Goal: Use online tool/utility: Utilize a website feature to perform a specific function

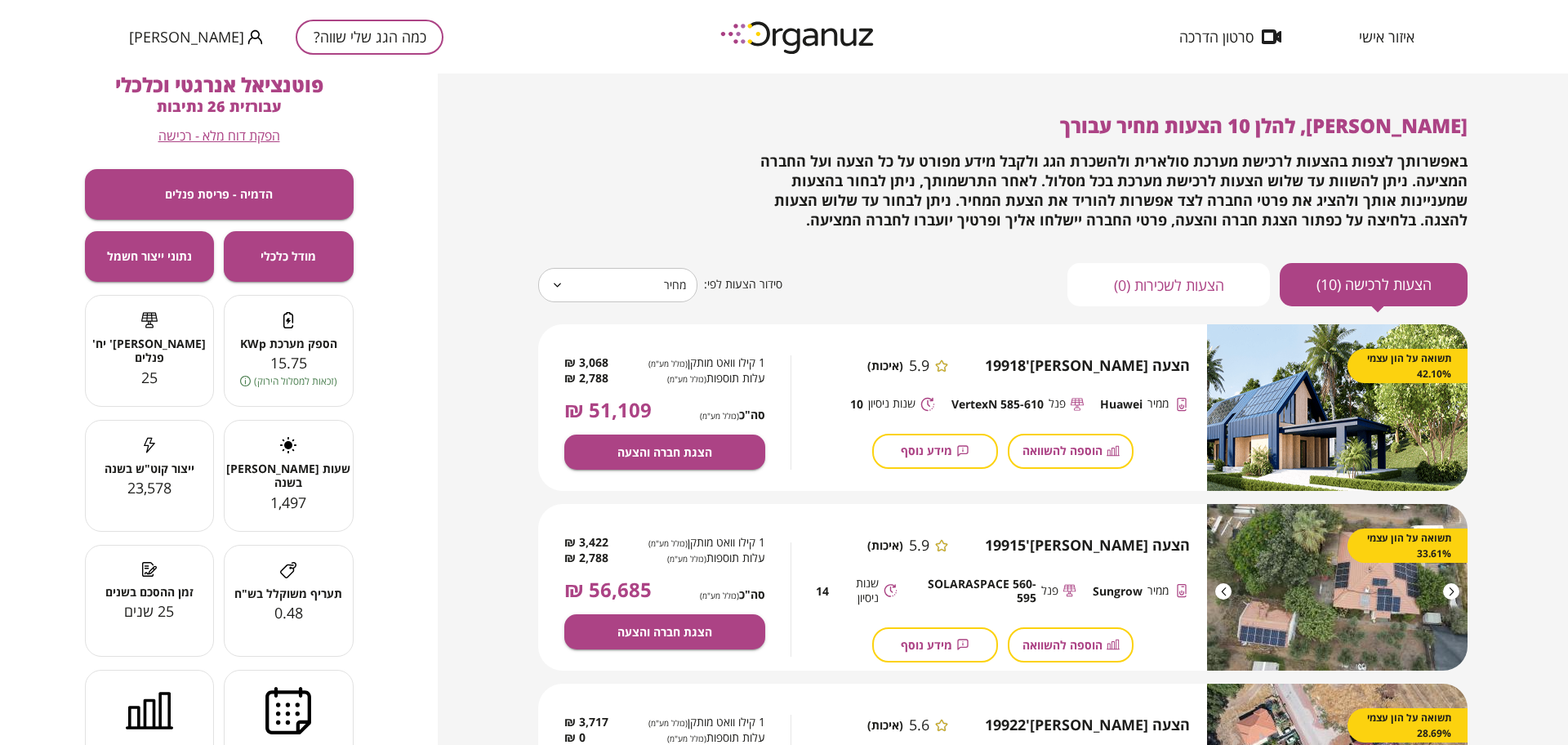
click at [337, 40] on button "כמה הגג שלי שווה?" at bounding box center [370, 37] width 148 height 35
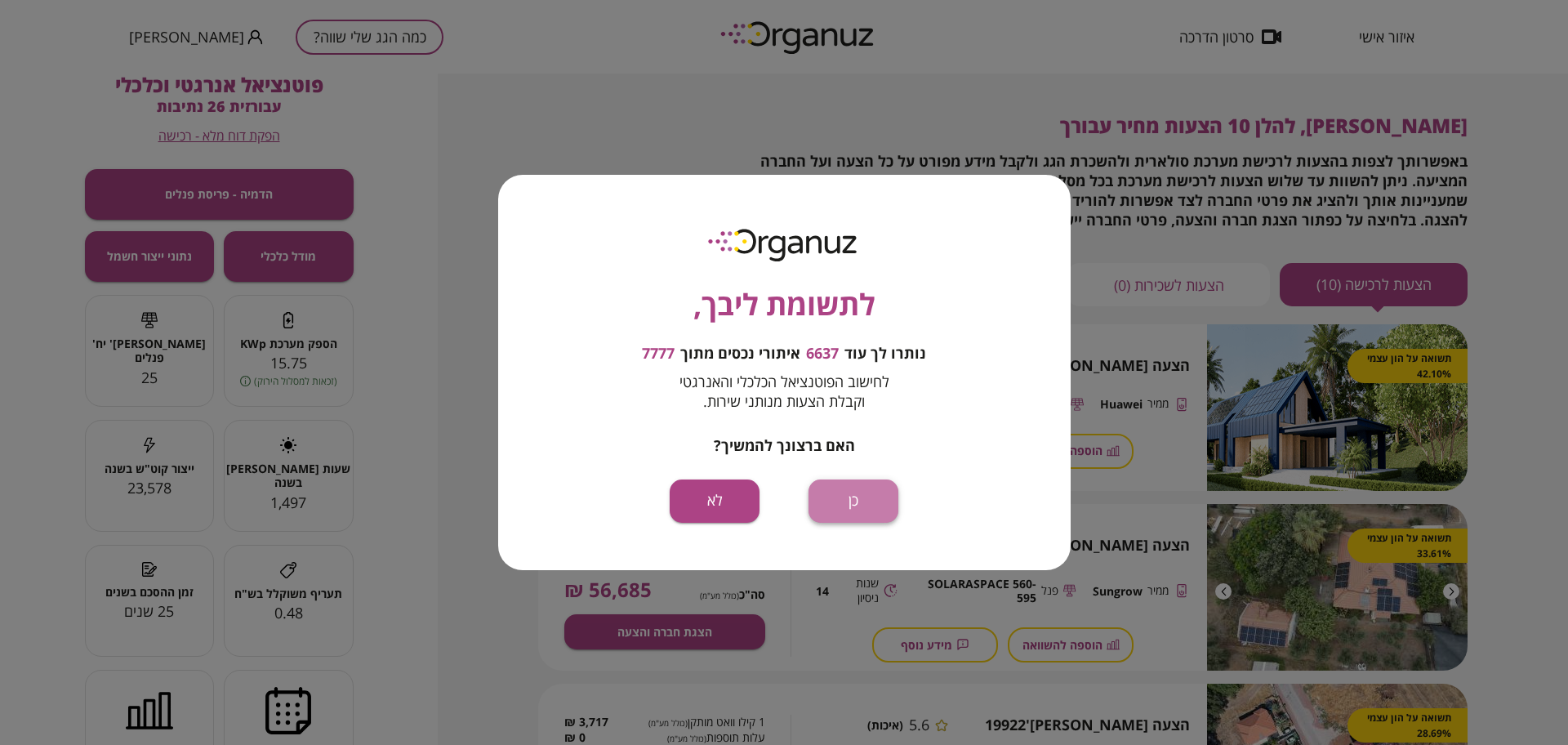
click at [840, 499] on button "כן" at bounding box center [853, 501] width 90 height 43
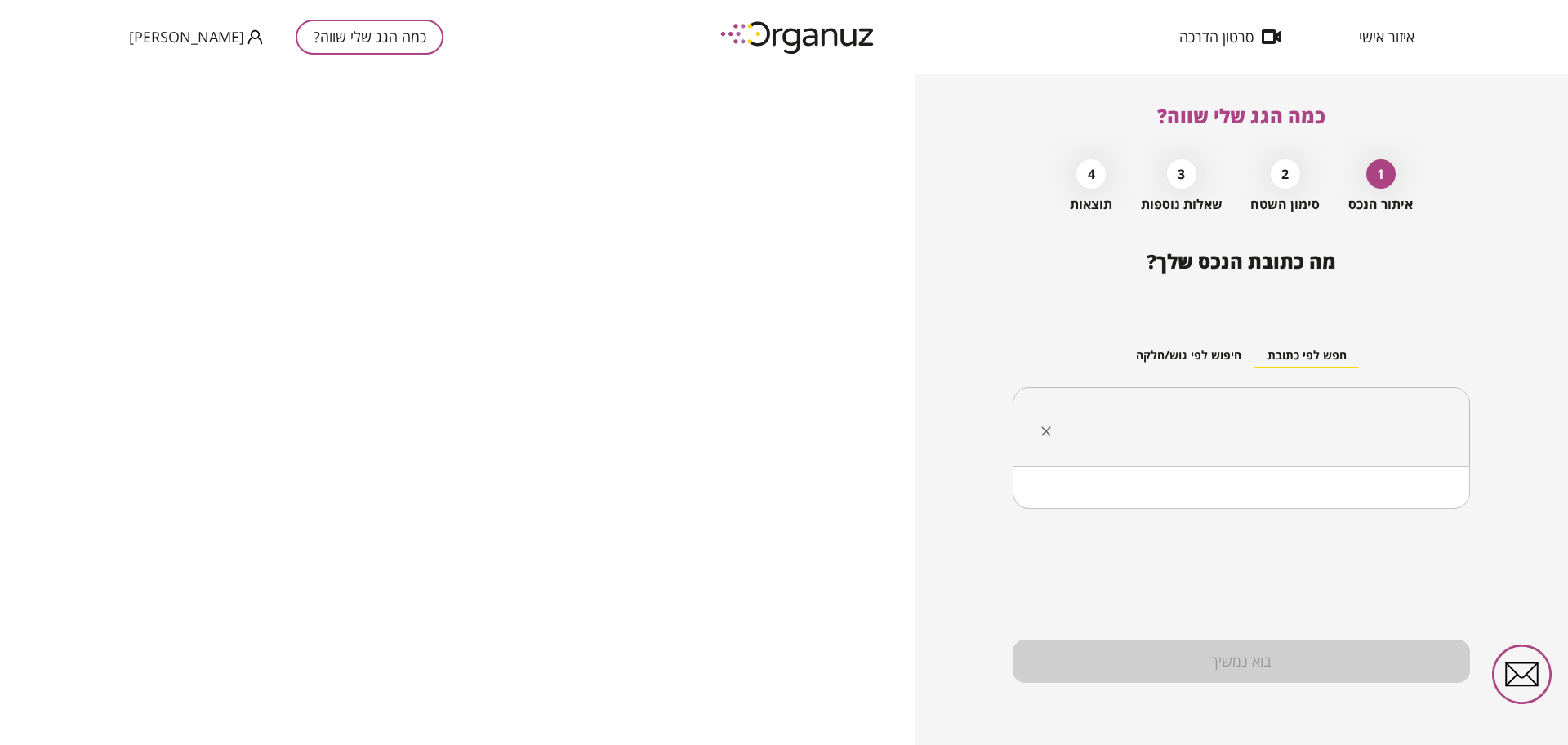
click at [1255, 425] on input "text" at bounding box center [1247, 427] width 405 height 41
paste input "**********"
click at [1385, 504] on li "האלה בית [PERSON_NAME]" at bounding box center [1241, 508] width 415 height 29
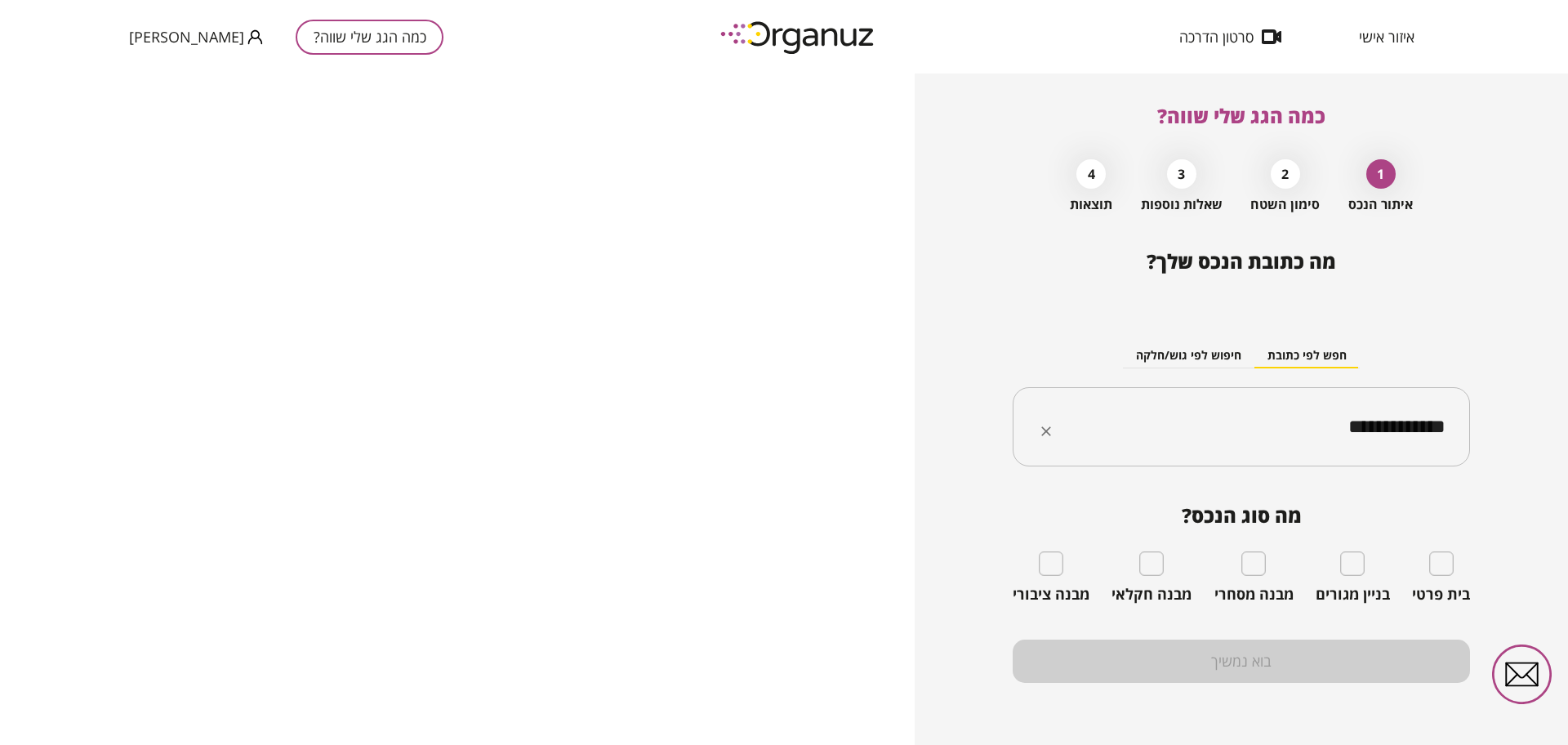
type input "**********"
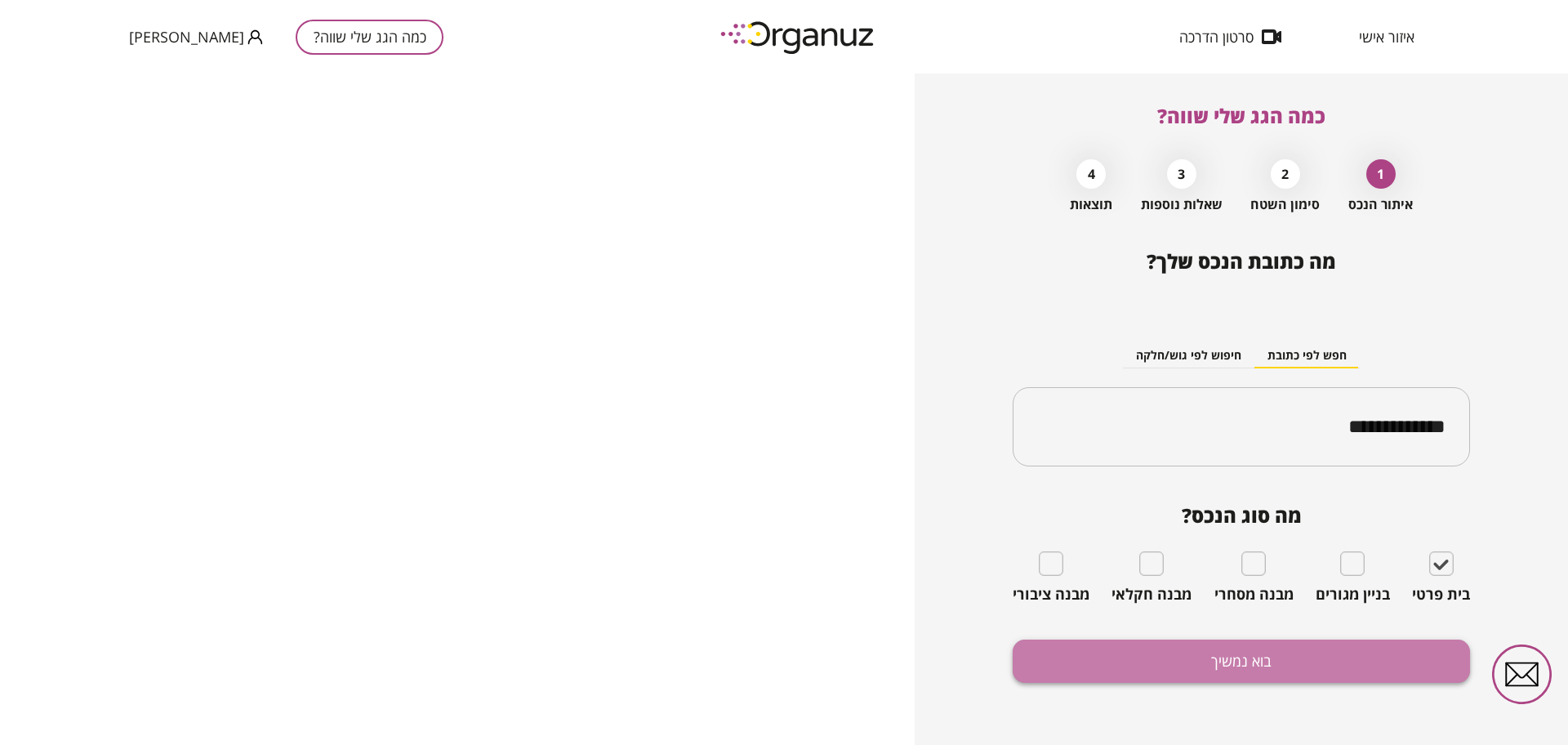
click at [1217, 670] on button "בוא נמשיך" at bounding box center [1241, 661] width 457 height 43
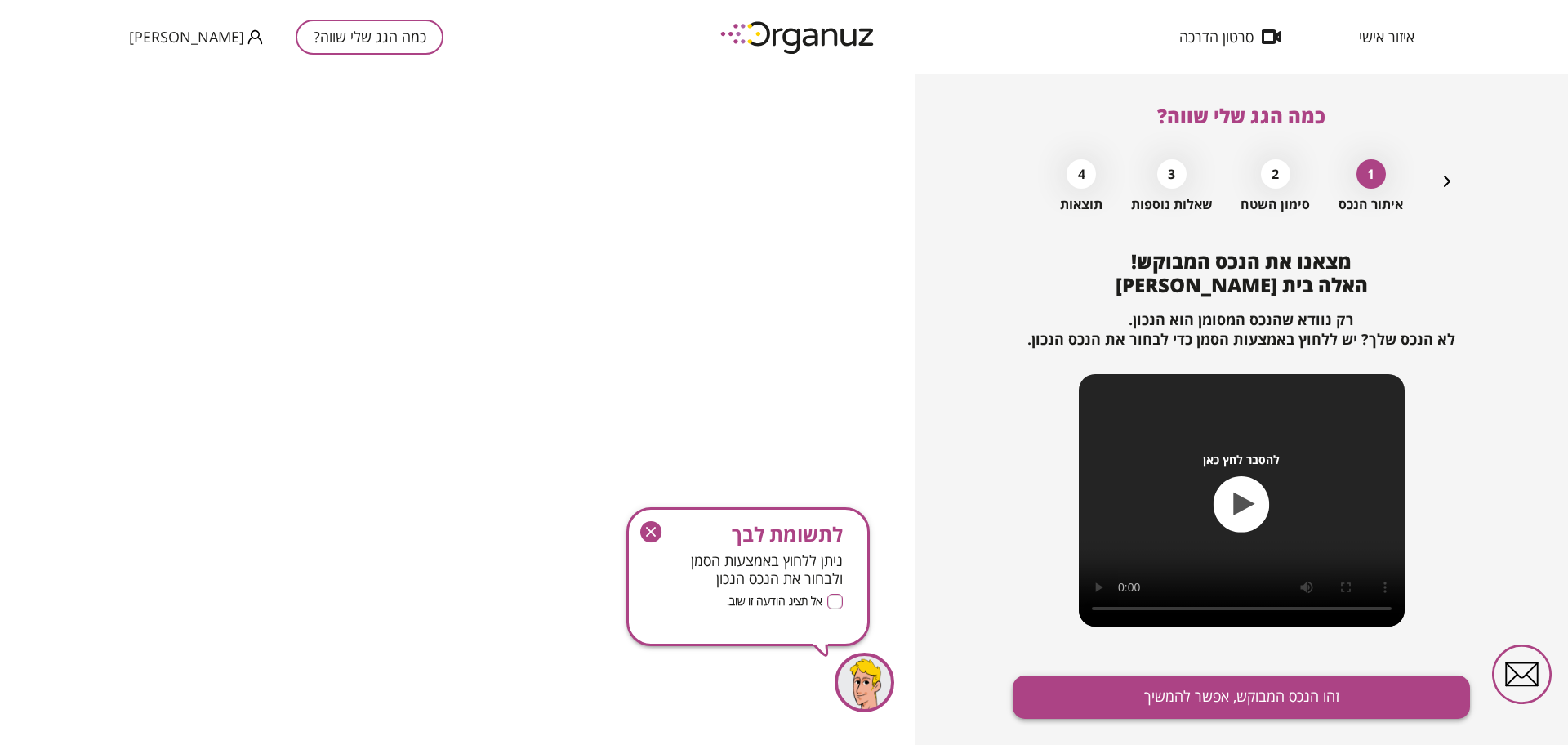
click at [1245, 691] on button "זהו הנכס המבוקש, אפשר להמשיך" at bounding box center [1241, 697] width 457 height 43
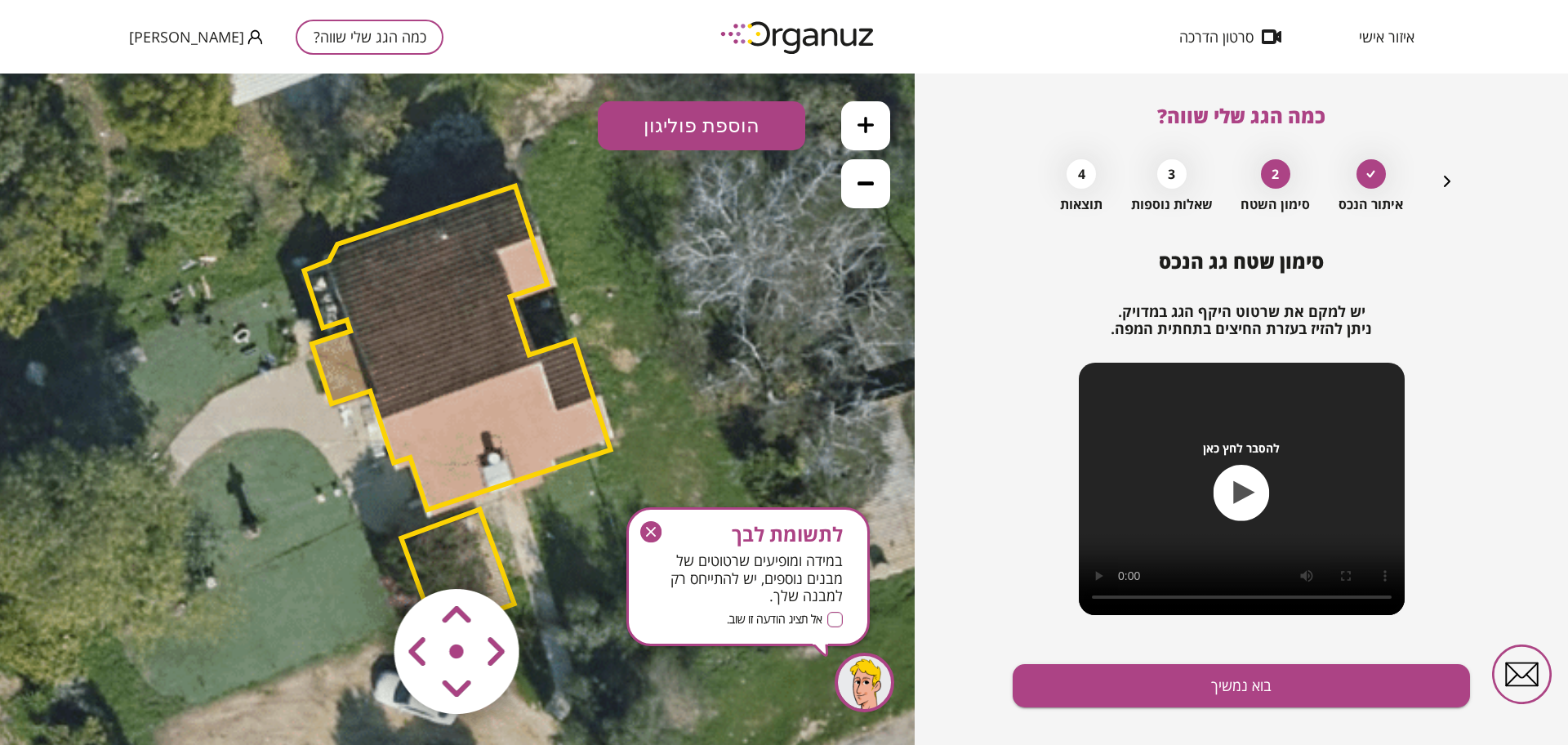
click at [630, 452] on icon at bounding box center [459, 408] width 1433 height 1434
click at [578, 413] on polygon at bounding box center [456, 347] width 306 height 323
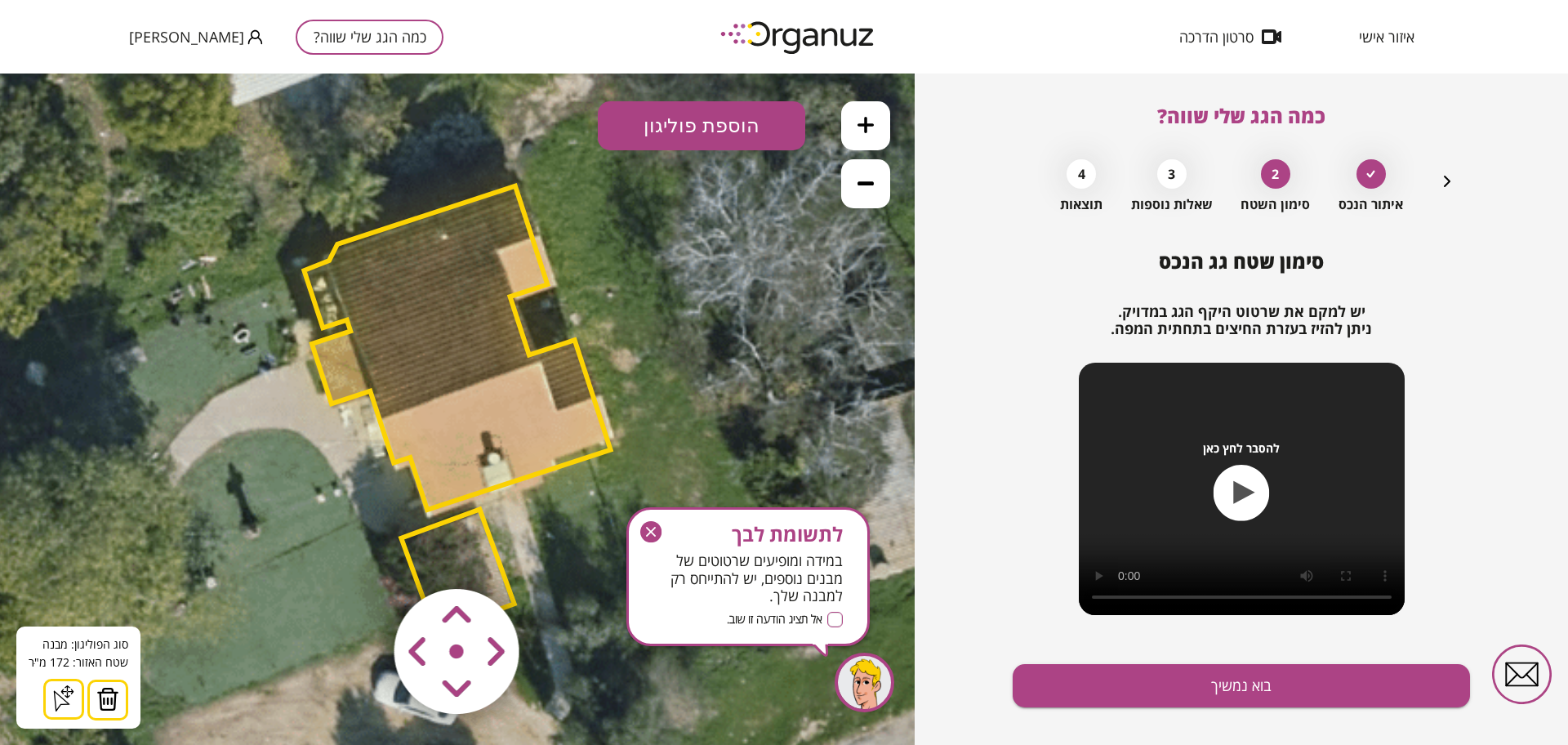
click at [360, 555] on area at bounding box center [360, 555] width 0 height 0
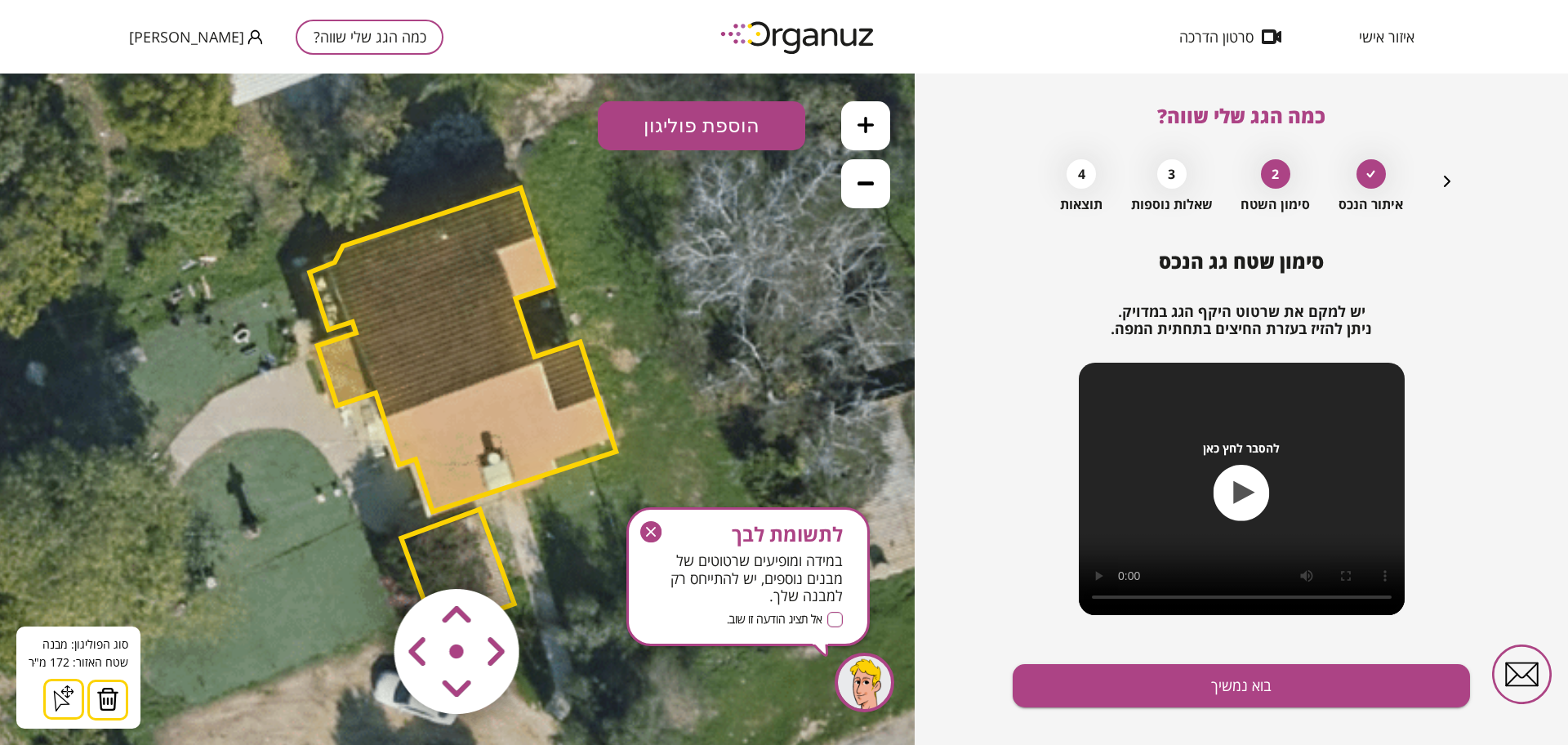
click at [360, 555] on area at bounding box center [360, 555] width 0 height 0
click at [655, 546] on div "לתשומת לבך במידה ומופיעים שרטוטים של מבנים נוספים, יש להתייחס רק למבנה שלך. אל …" at bounding box center [747, 576] width 244 height 138
click at [654, 536] on icon "button" at bounding box center [651, 532] width 21 height 21
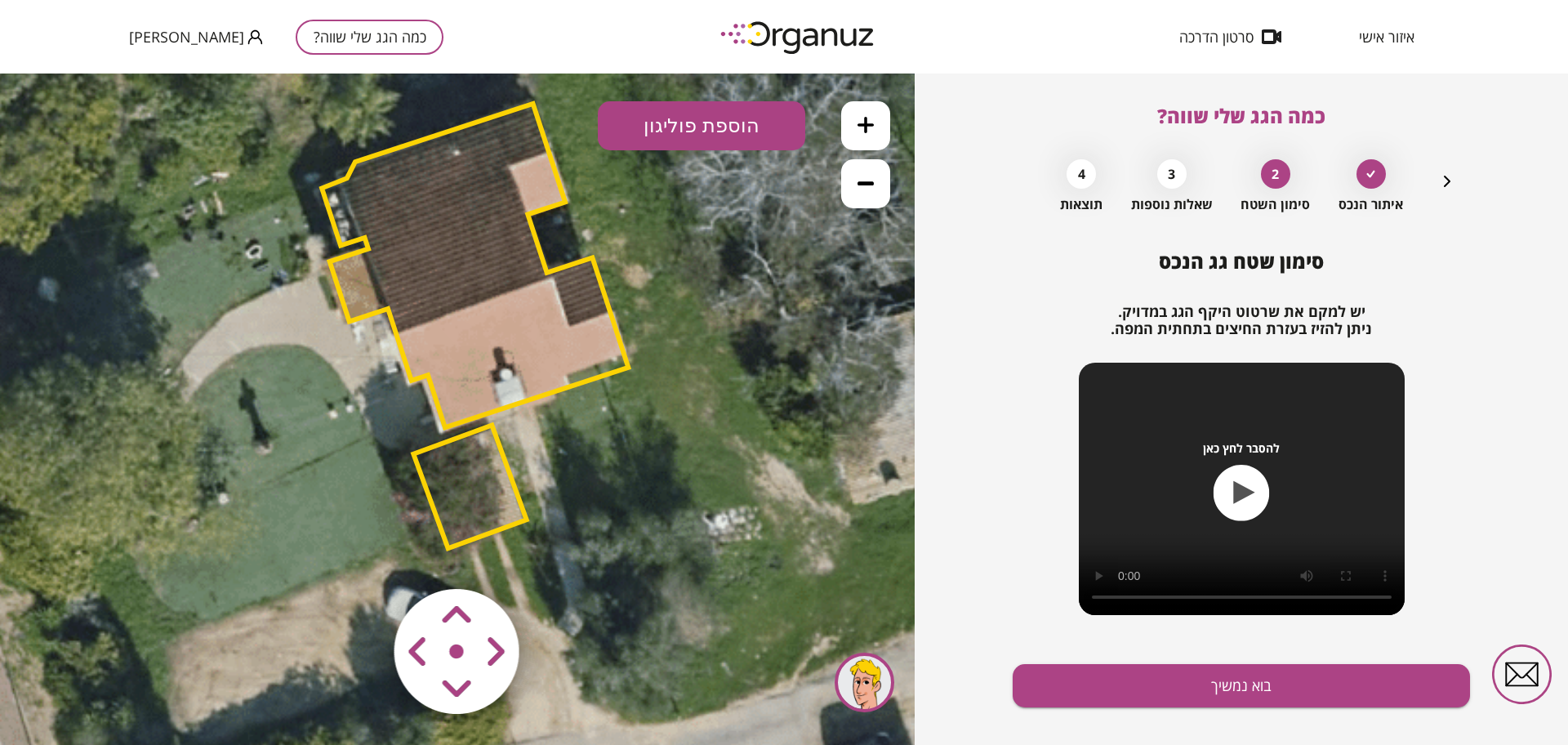
drag, startPoint x: 754, startPoint y: 456, endPoint x: 763, endPoint y: 380, distance: 76.5
click at [763, 380] on icon at bounding box center [471, 324] width 1433 height 1434
click at [1292, 674] on button "בוא נמשיך" at bounding box center [1241, 685] width 457 height 43
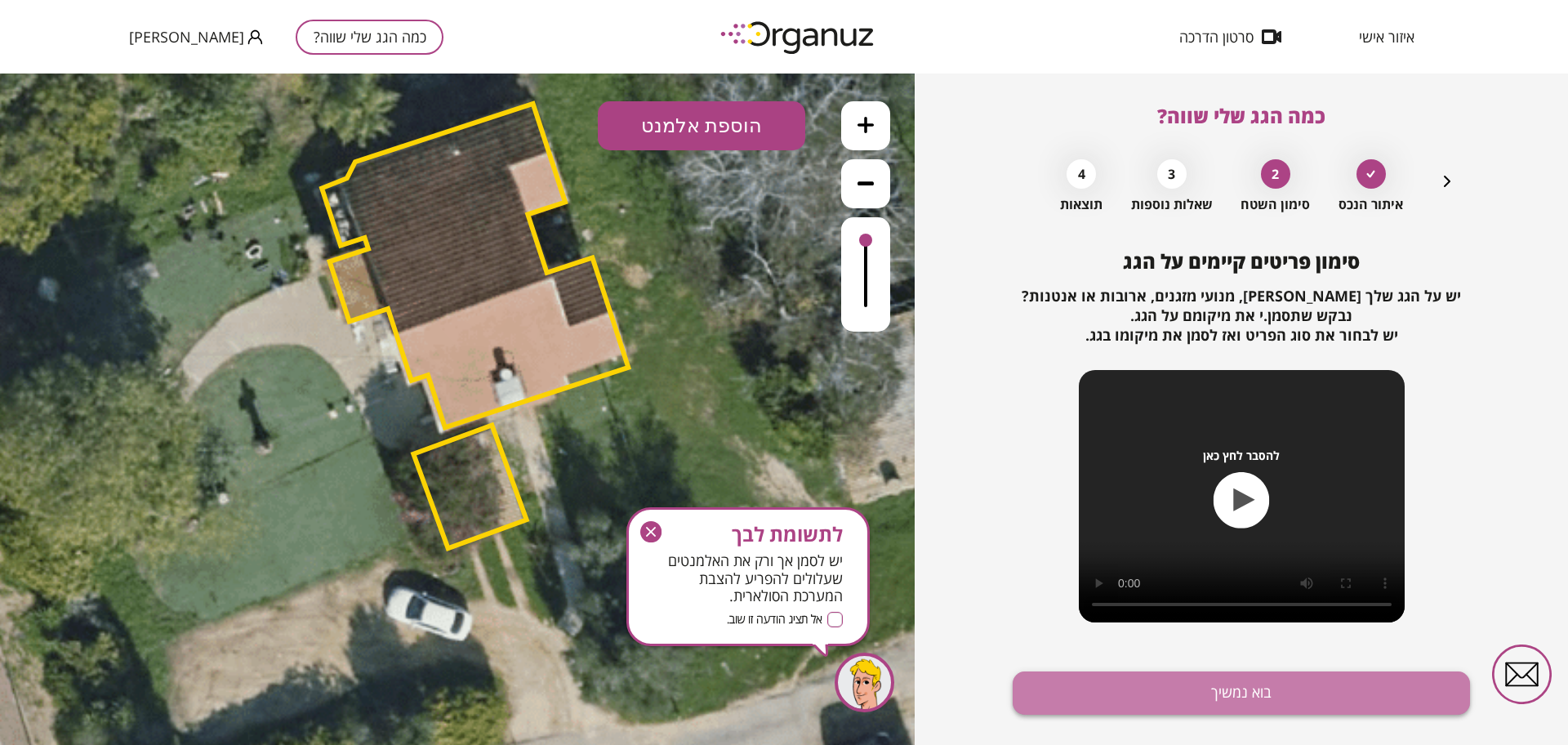
click at [1289, 686] on button "בוא נמשיך" at bounding box center [1241, 693] width 457 height 43
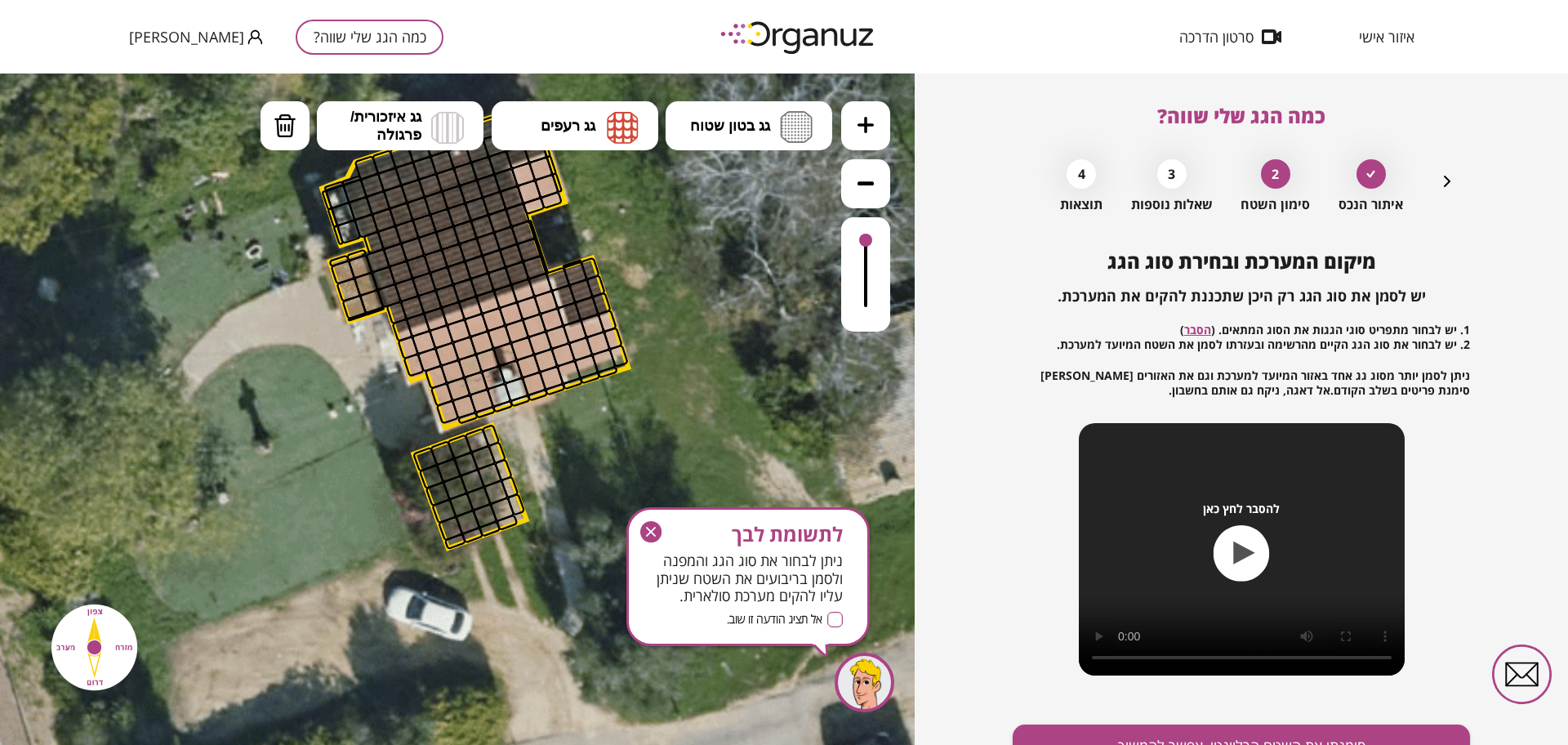
click at [895, 133] on icon at bounding box center [471, 324] width 1433 height 1434
click at [880, 130] on button at bounding box center [865, 125] width 49 height 49
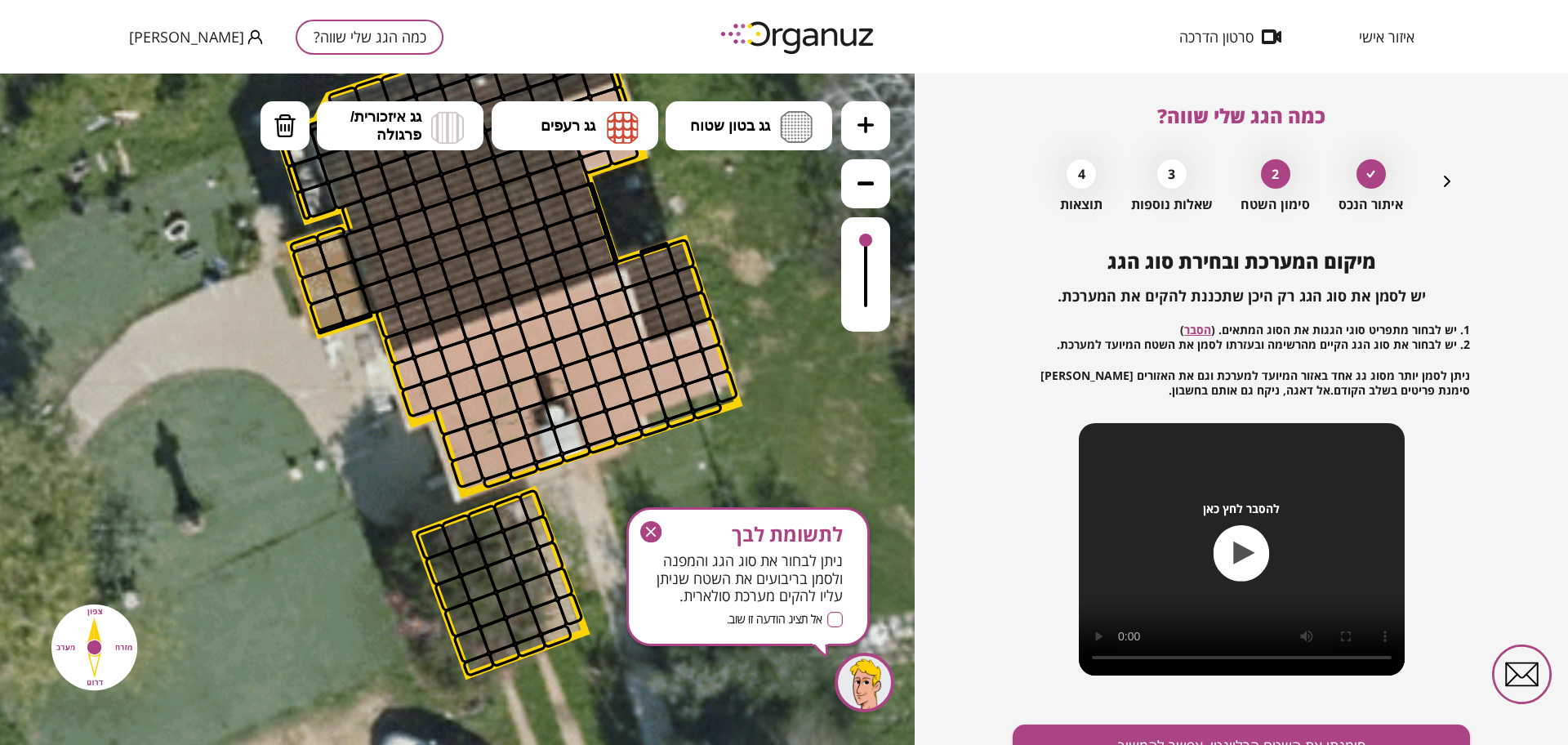
drag, startPoint x: 680, startPoint y: 474, endPoint x: 702, endPoint y: 535, distance: 64.8
click at [702, 535] on icon at bounding box center [504, 339] width 2150 height 2151
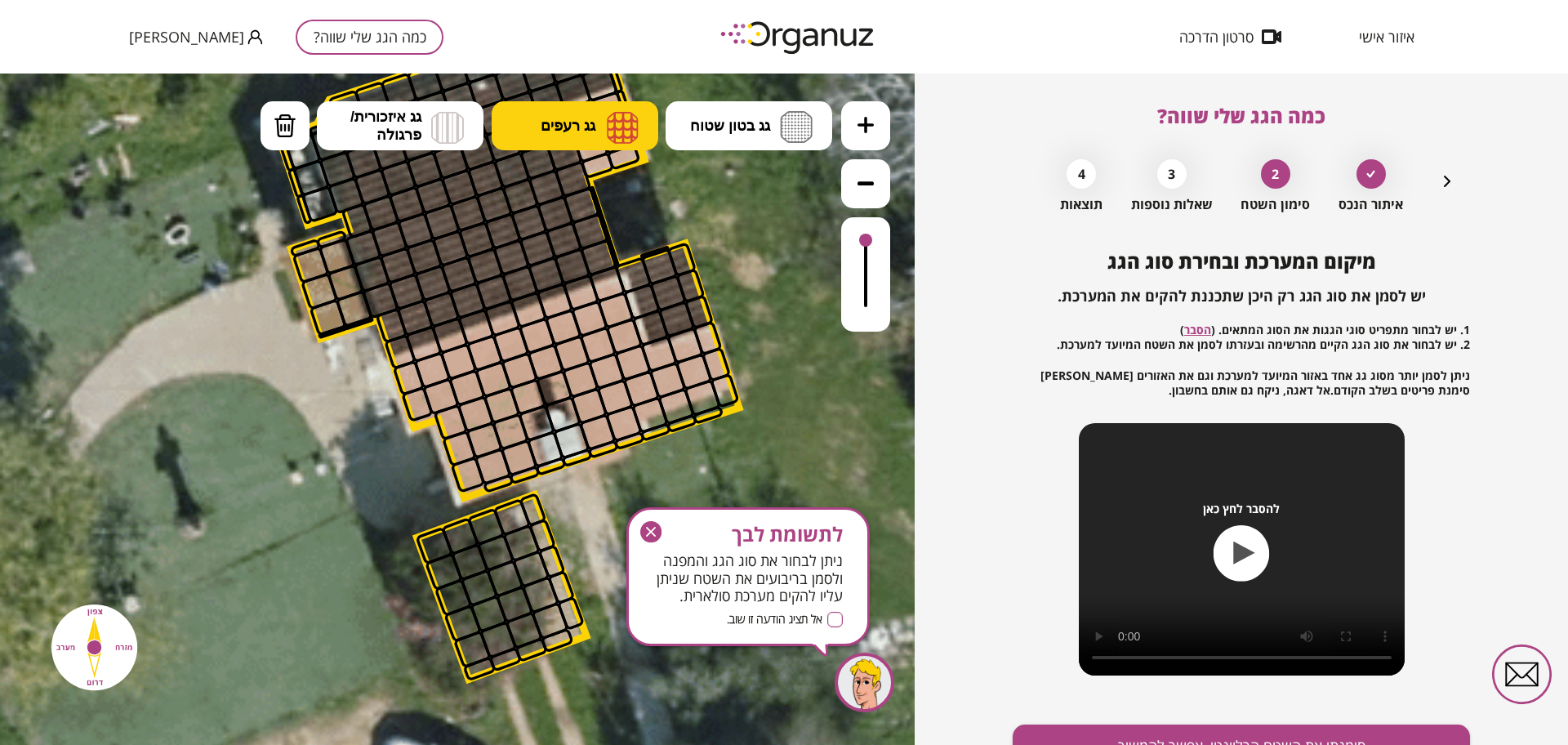
click at [576, 129] on span "גג רעפים" at bounding box center [567, 126] width 54 height 18
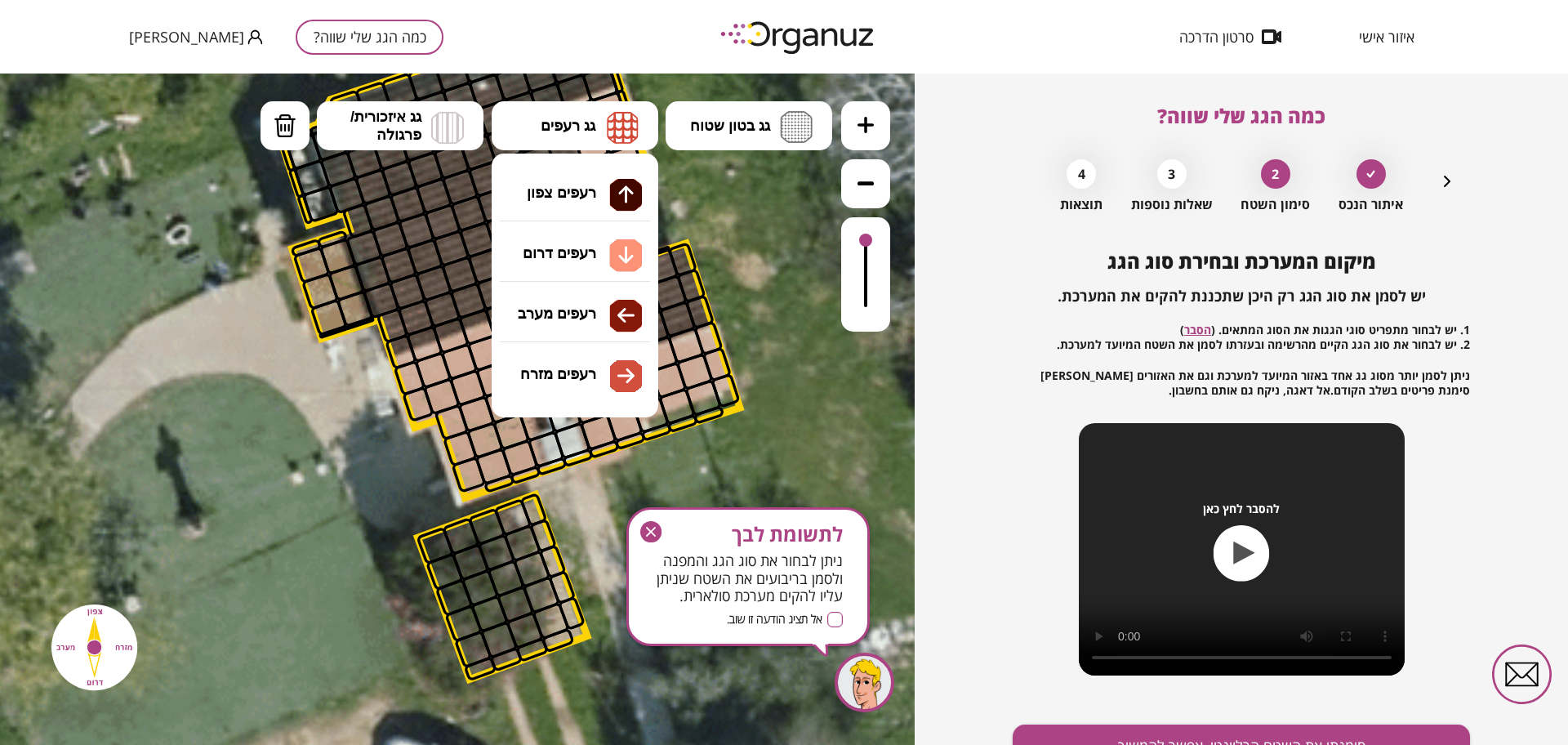
click at [608, 260] on div ".st0 { fill: #FFFFFF; } 0" at bounding box center [457, 409] width 914 height 672
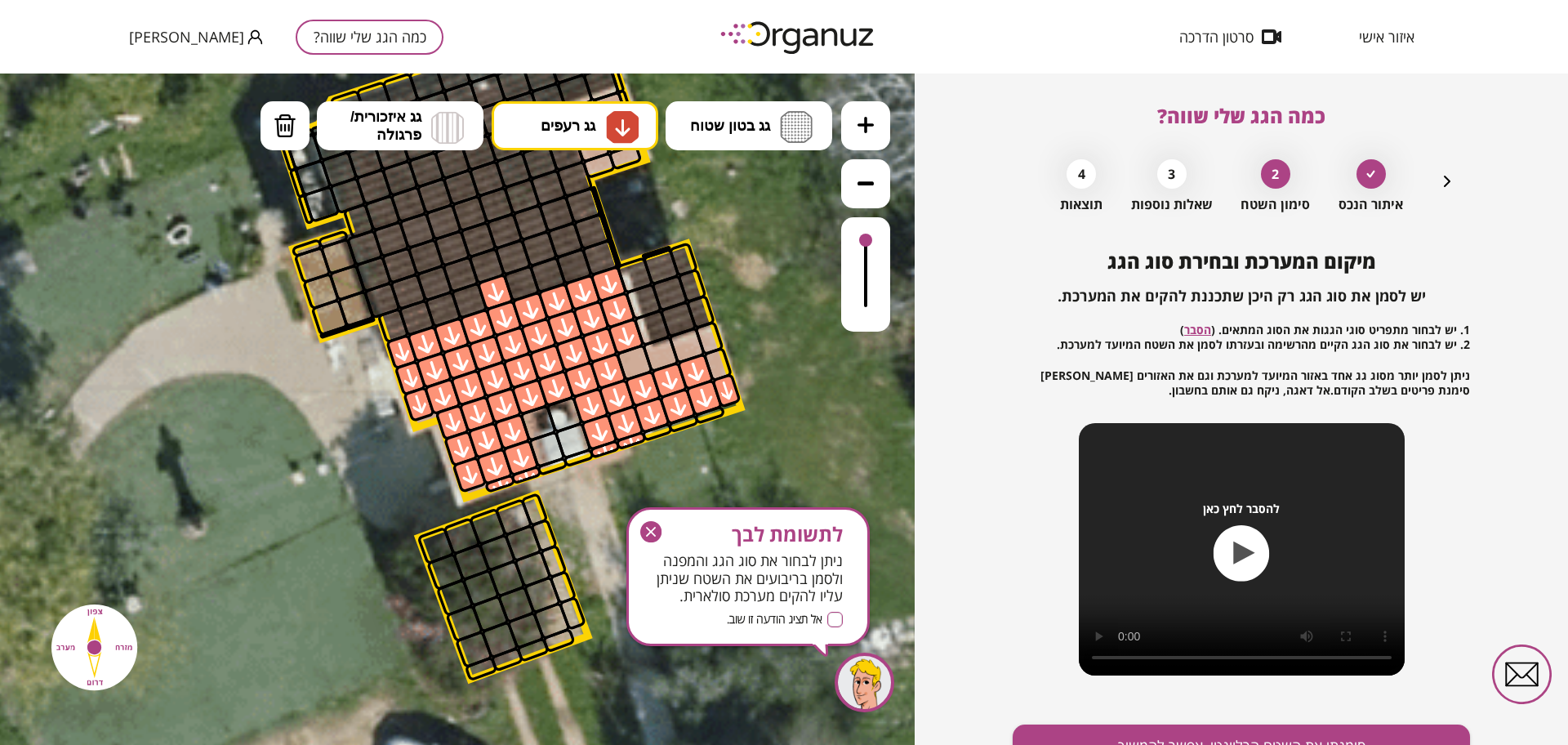
drag, startPoint x: 607, startPoint y: 293, endPoint x: 716, endPoint y: 381, distance: 140.1
click at [285, 118] on img at bounding box center [285, 125] width 23 height 24
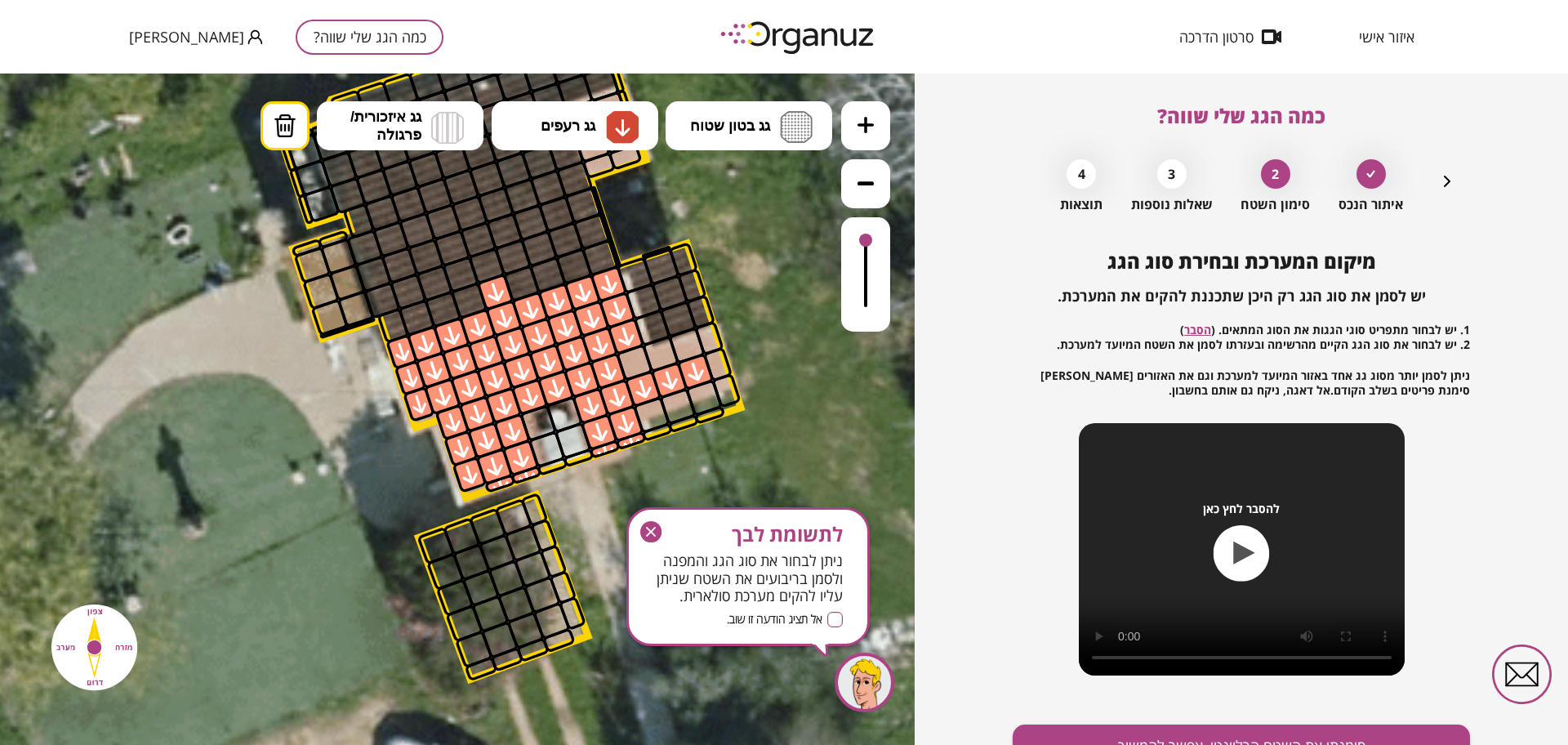
drag, startPoint x: 721, startPoint y: 391, endPoint x: 663, endPoint y: 416, distance: 63.2
click at [580, 115] on button "גג רעפים" at bounding box center [574, 125] width 167 height 49
click at [608, 268] on div ".st0 { fill: #FFFFFF; } 0" at bounding box center [457, 409] width 914 height 672
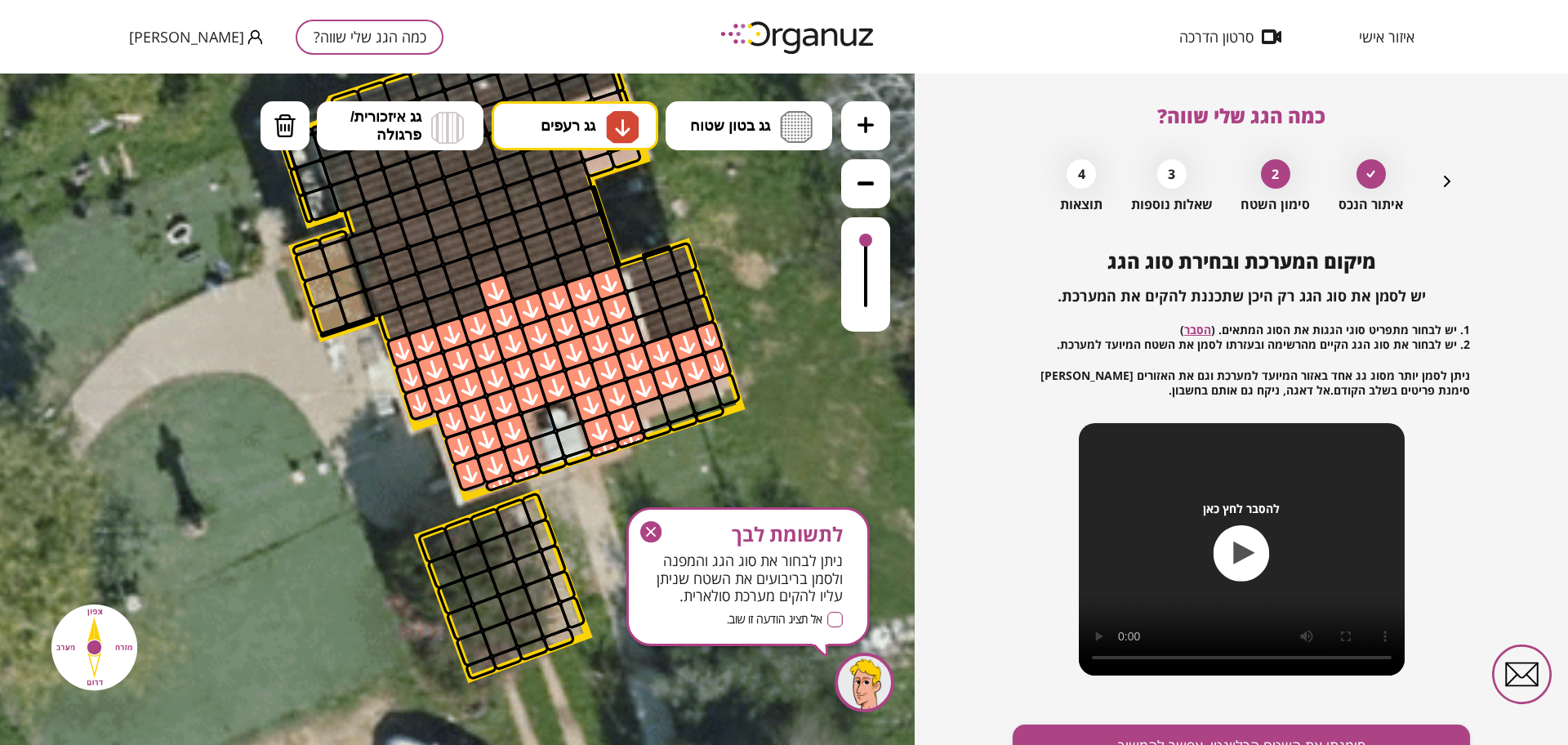
drag, startPoint x: 634, startPoint y: 365, endPoint x: 734, endPoint y: 344, distance: 102.2
click at [734, 344] on div ".st0 { fill: #FFFFFF; }" at bounding box center [506, 343] width 2150 height 2151
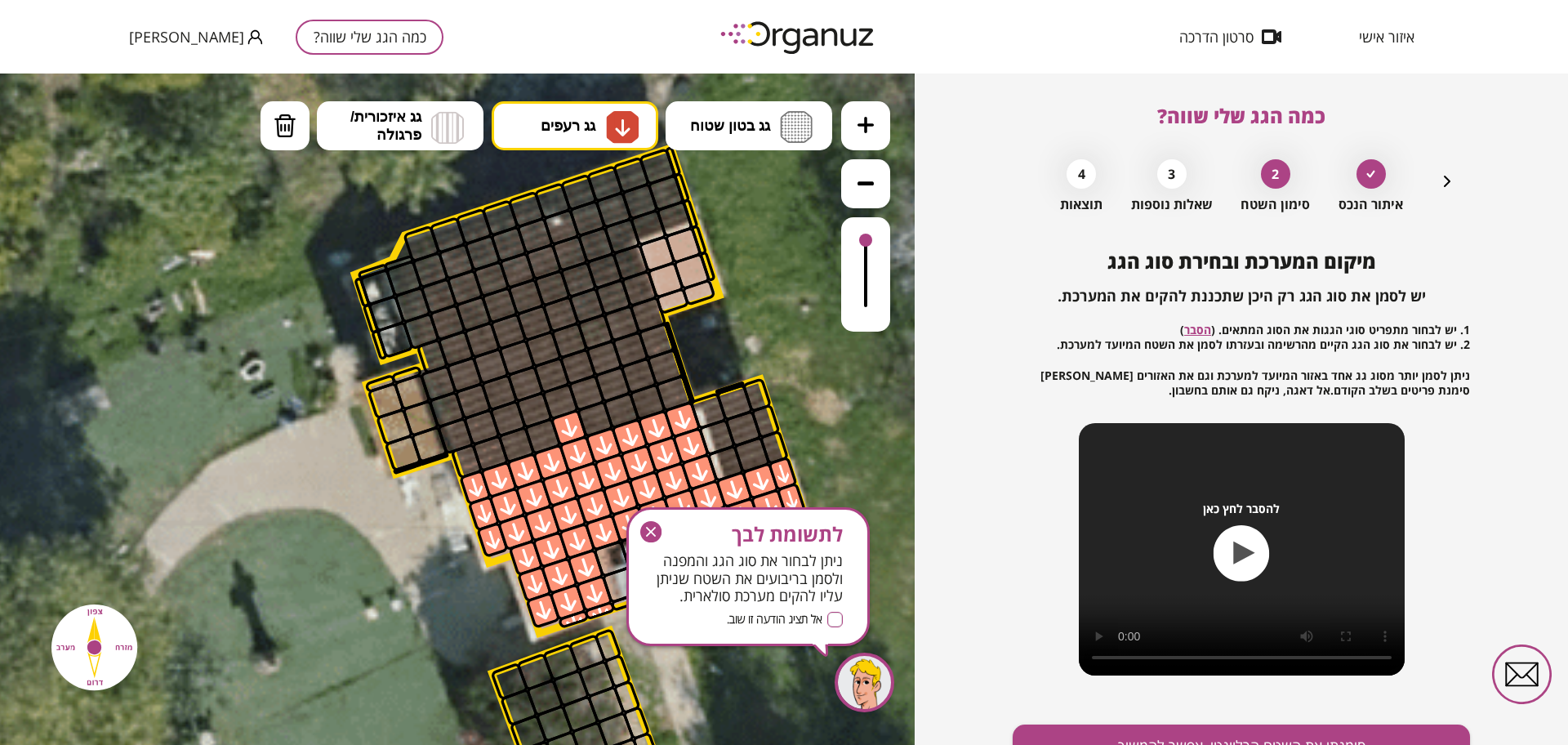
drag, startPoint x: 774, startPoint y: 289, endPoint x: 830, endPoint y: 390, distance: 115.5
click at [830, 390] on icon at bounding box center [580, 479] width 2150 height 2151
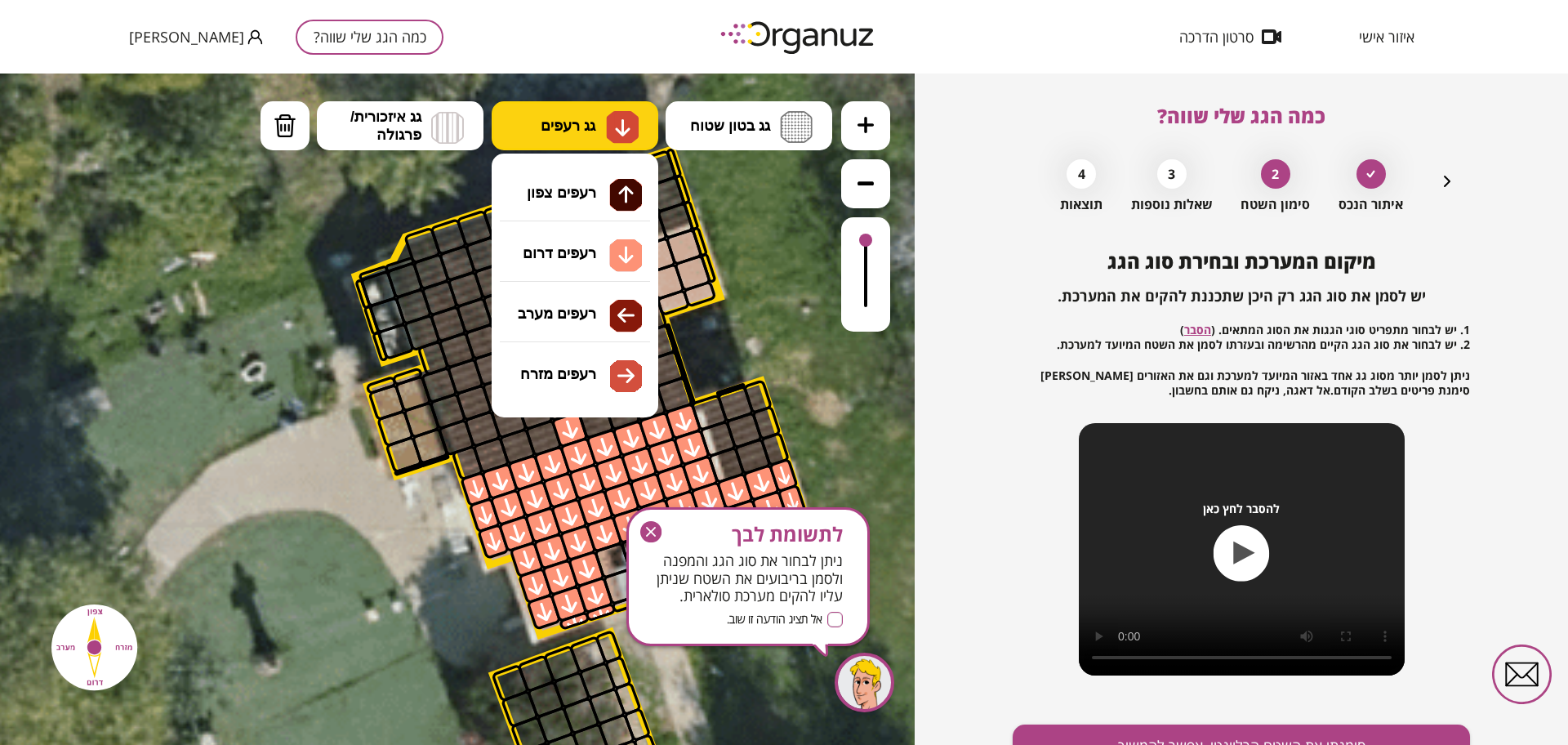
click at [587, 110] on button "גג רעפים" at bounding box center [574, 125] width 167 height 49
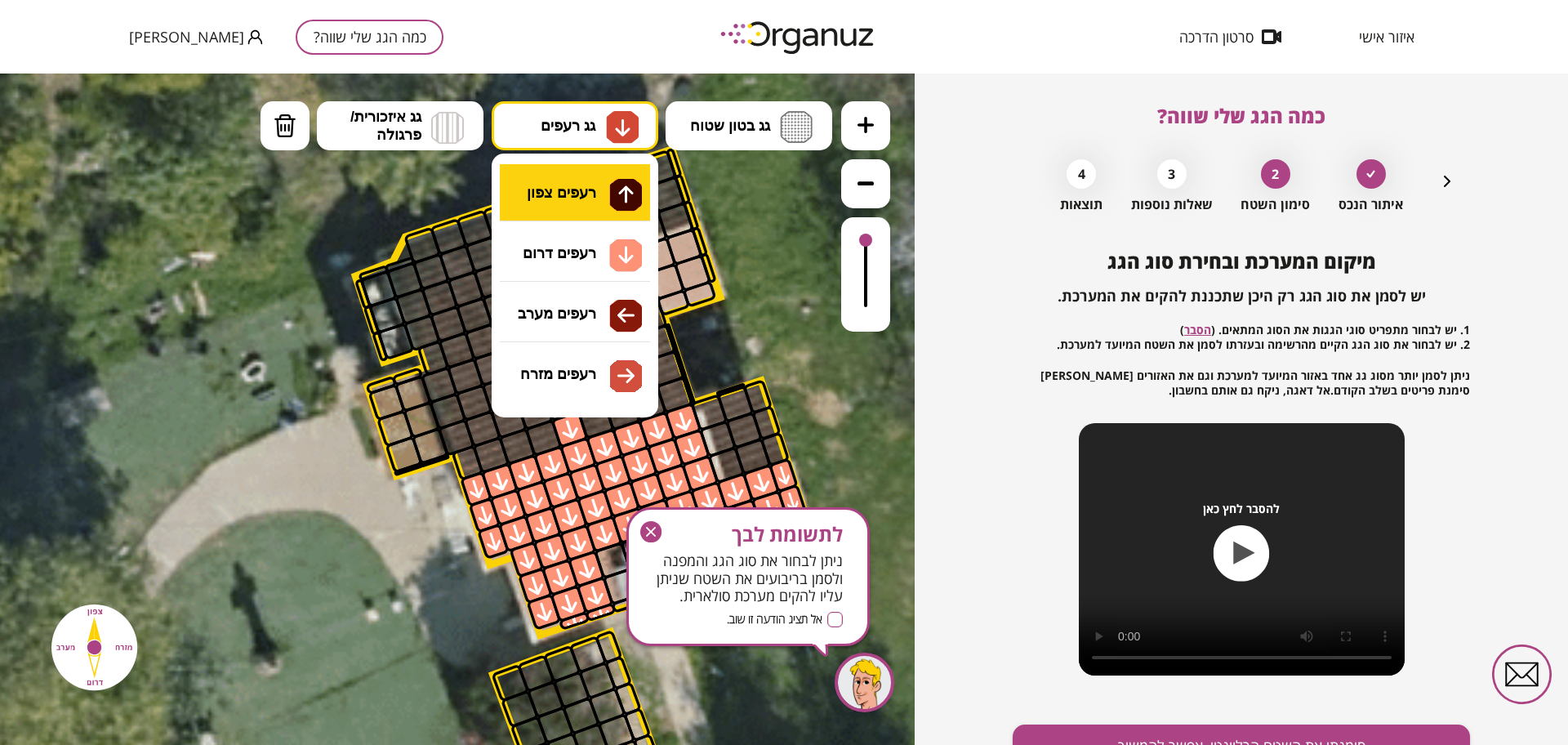
click at [609, 207] on div ".st0 { fill: #FFFFFF; } 0" at bounding box center [457, 409] width 914 height 672
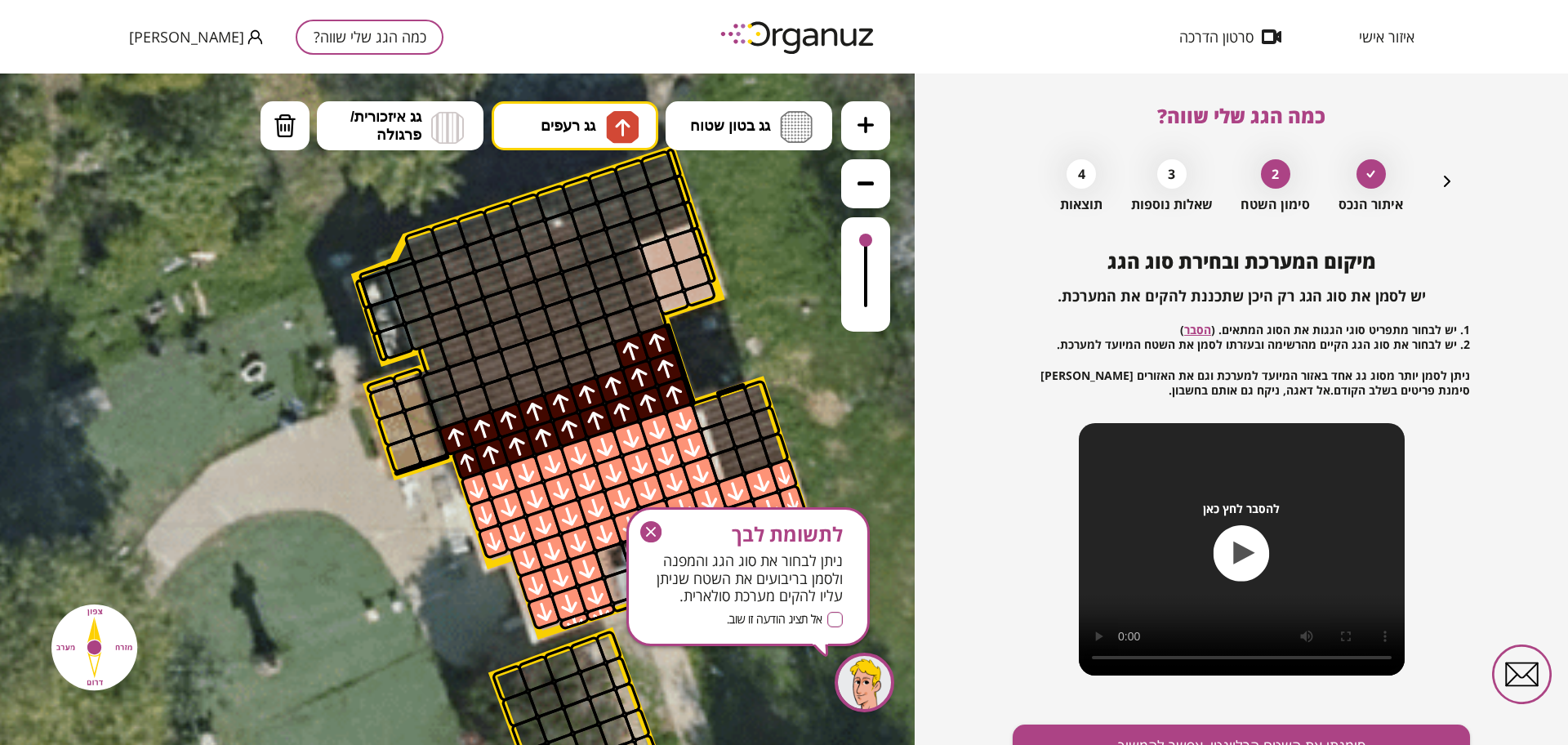
drag, startPoint x: 671, startPoint y: 398, endPoint x: 629, endPoint y: 381, distance: 45.3
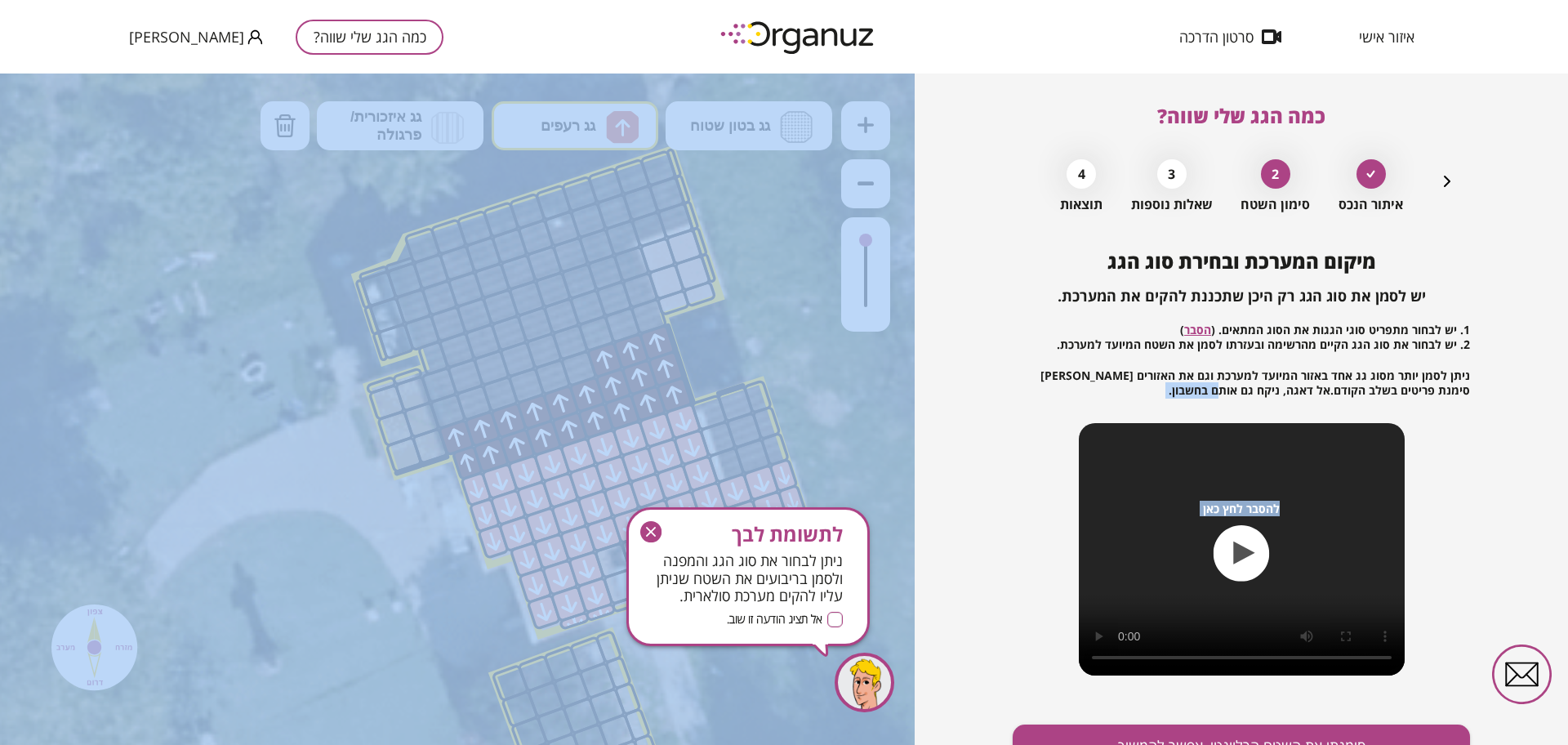
drag, startPoint x: 922, startPoint y: 444, endPoint x: 851, endPoint y: 336, distance: 129.2
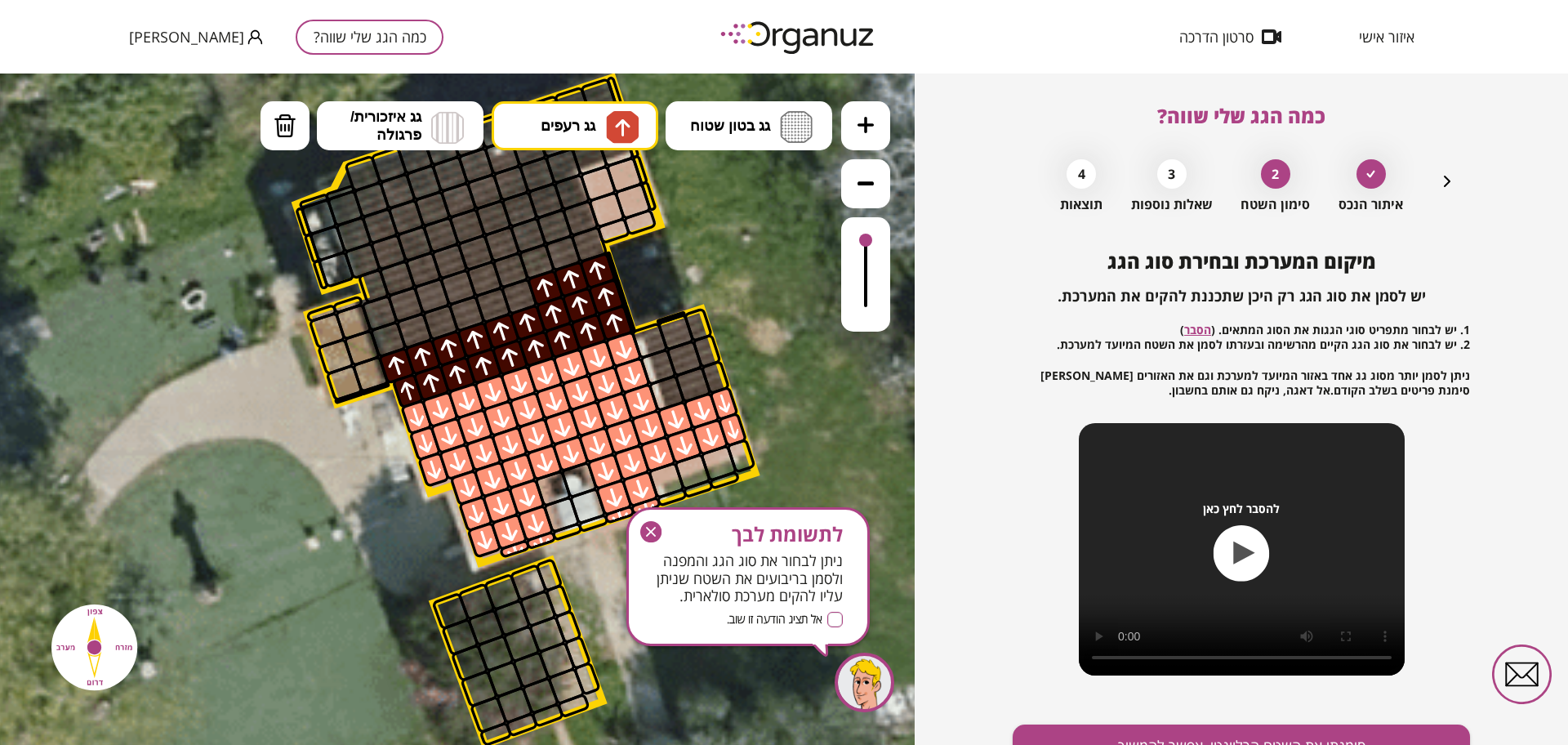
drag, startPoint x: 795, startPoint y: 372, endPoint x: 713, endPoint y: 290, distance: 116.0
click at [713, 290] on icon at bounding box center [521, 409] width 2150 height 2151
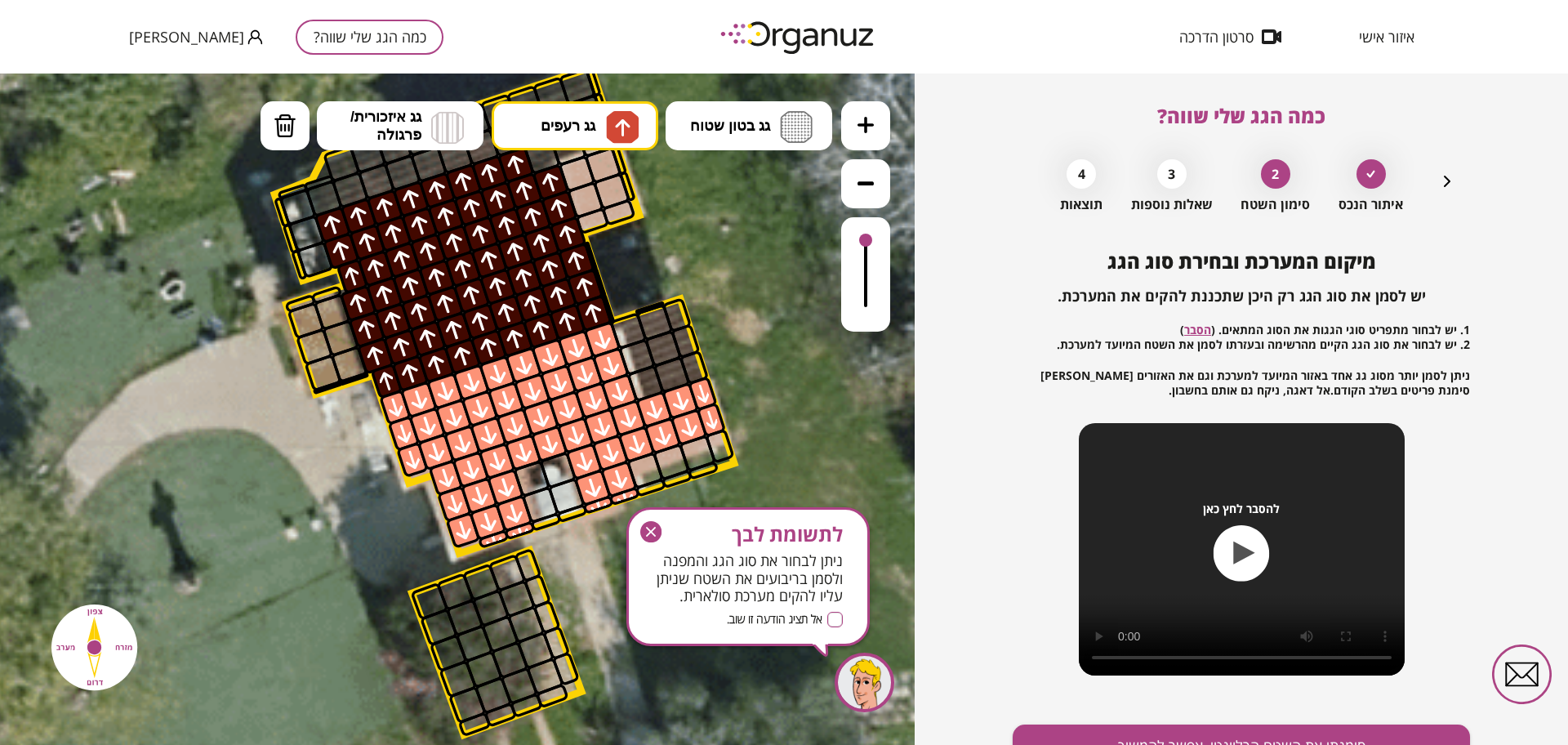
drag, startPoint x: 509, startPoint y: 275, endPoint x: 336, endPoint y: 214, distance: 183.4
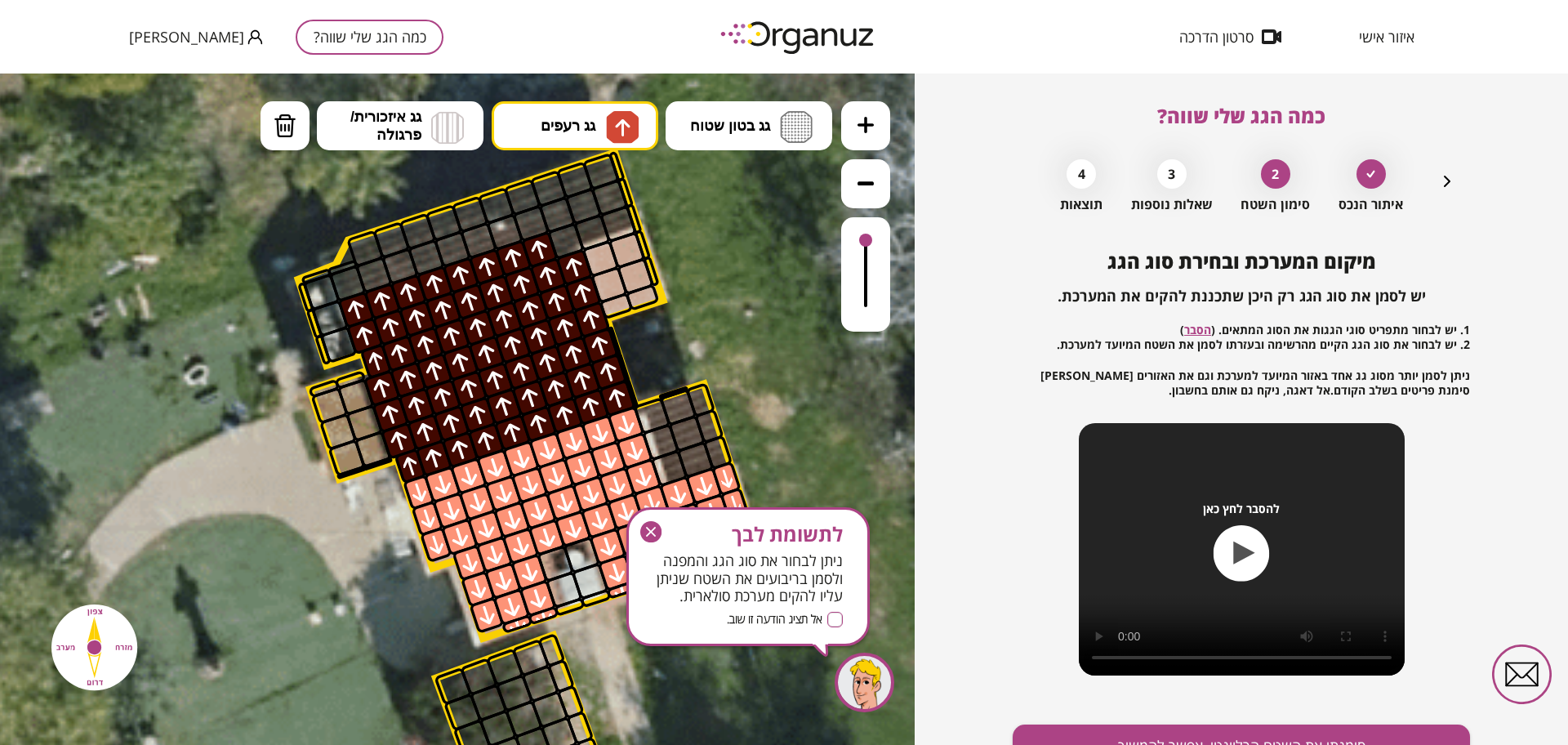
drag, startPoint x: 700, startPoint y: 217, endPoint x: 723, endPoint y: 302, distance: 88.1
click at [723, 302] on icon at bounding box center [523, 484] width 2150 height 2151
click at [576, 248] on div at bounding box center [565, 241] width 38 height 38
click at [655, 535] on icon "button" at bounding box center [650, 532] width 10 height 10
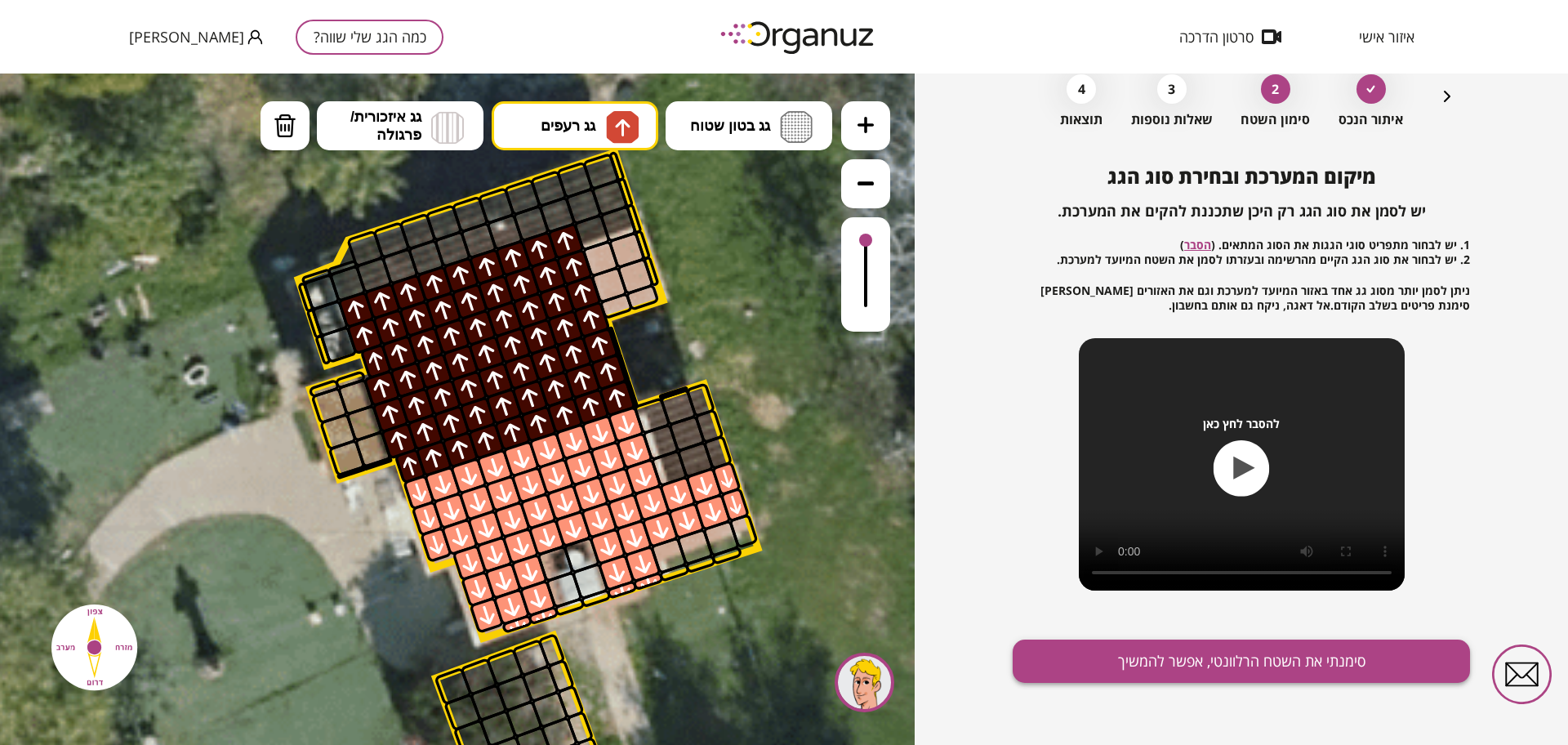
click at [1130, 655] on button "סימנתי את השטח הרלוונטי, אפשר להמשיך" at bounding box center [1241, 661] width 457 height 43
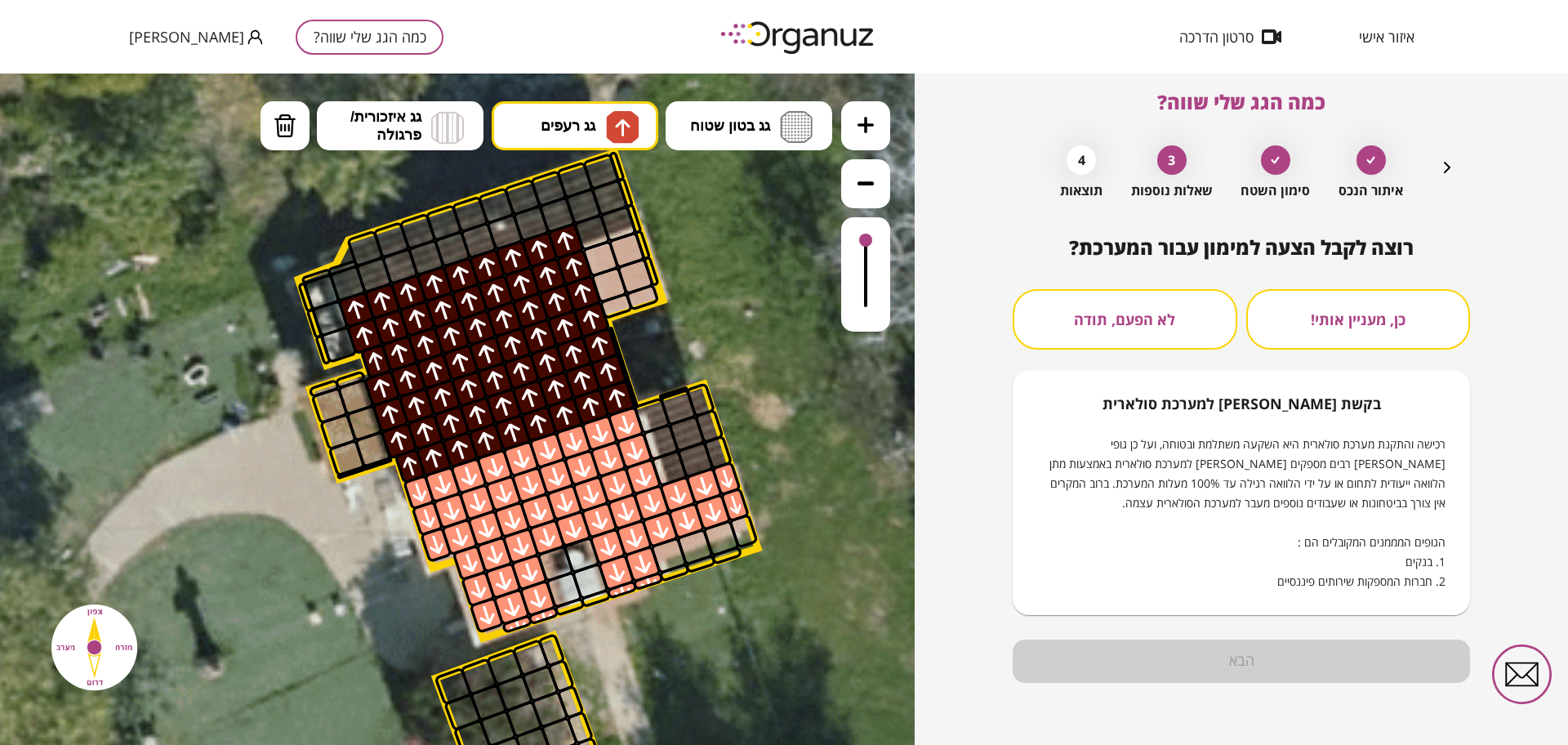
scroll to position [14, 0]
click at [1126, 339] on button "לא הפעם, תודה" at bounding box center [1124, 320] width 224 height 61
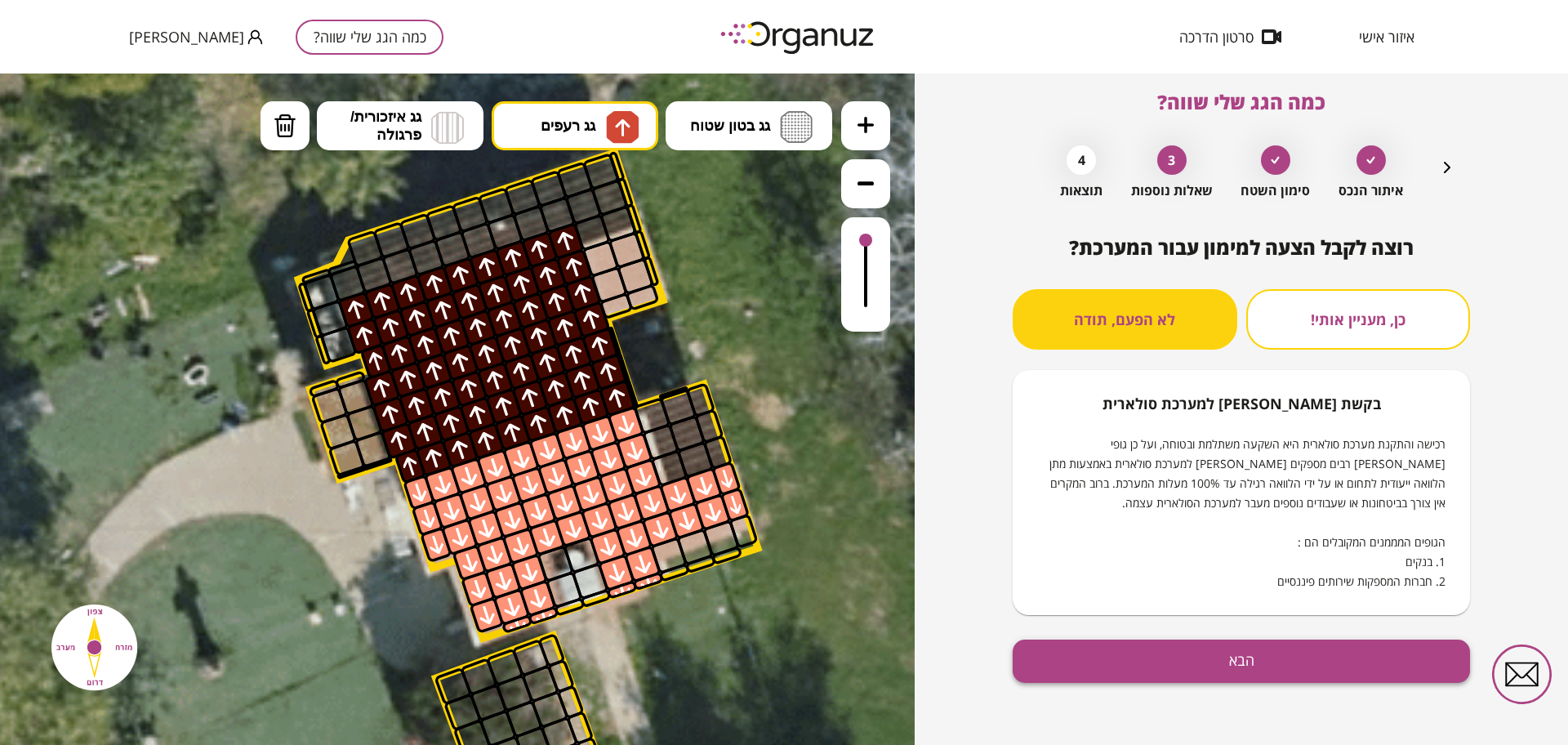
click at [1264, 677] on button "הבא" at bounding box center [1241, 661] width 457 height 43
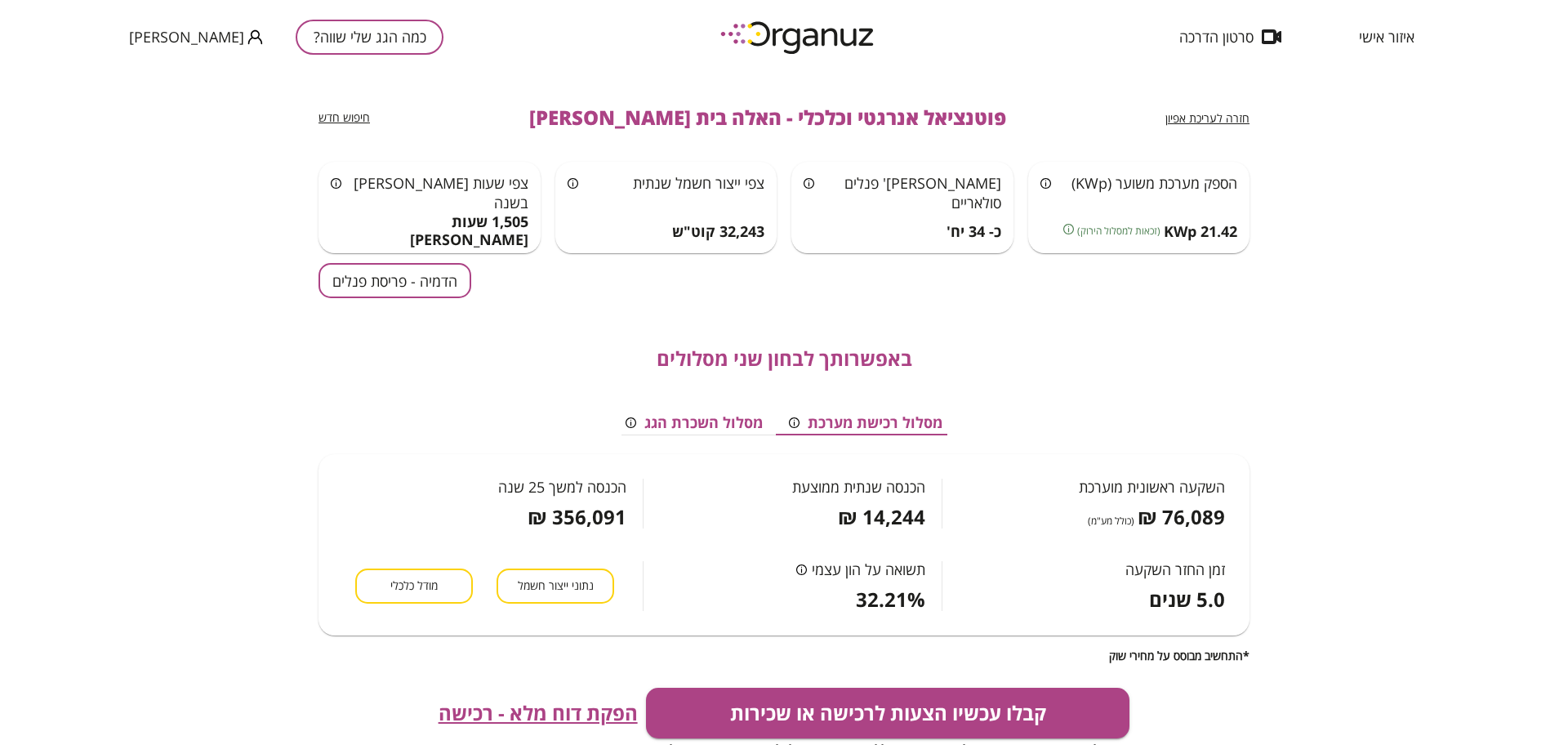
click at [414, 285] on button "הדמיה - פריסת פנלים" at bounding box center [395, 280] width 153 height 35
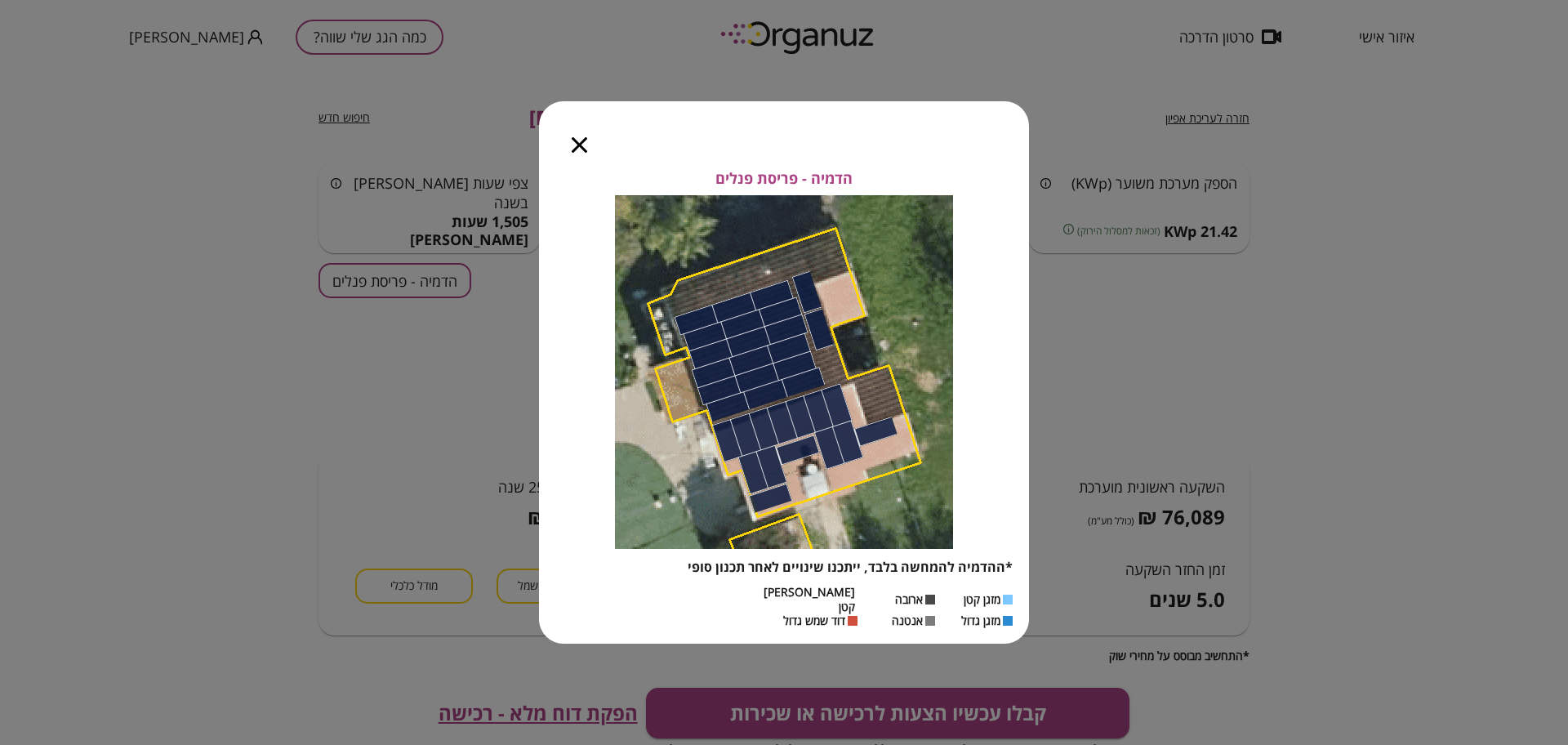
click at [579, 153] on icon "button" at bounding box center [579, 145] width 15 height 15
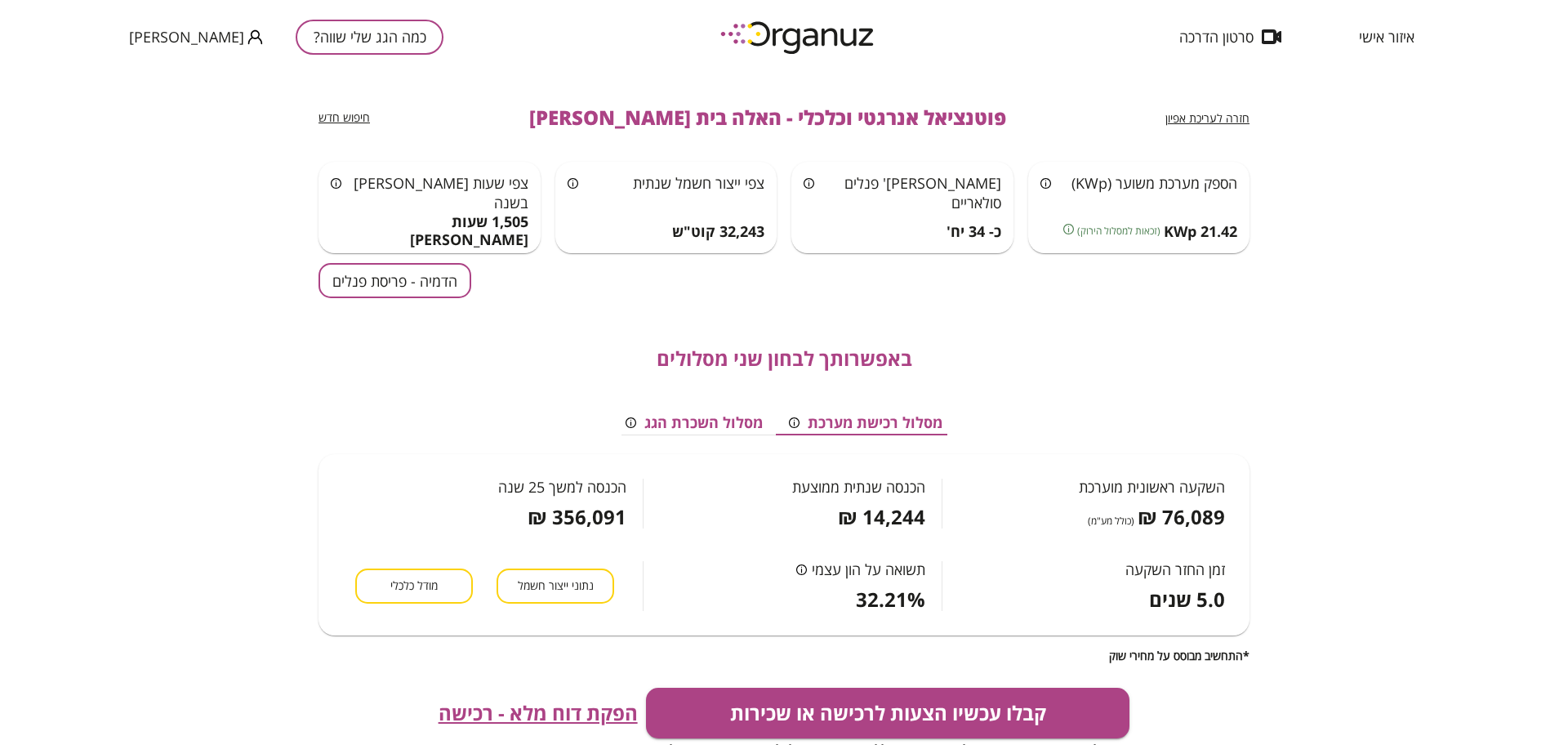
click at [1181, 115] on span "חזרה לעריכת אפיון" at bounding box center [1207, 117] width 84 height 15
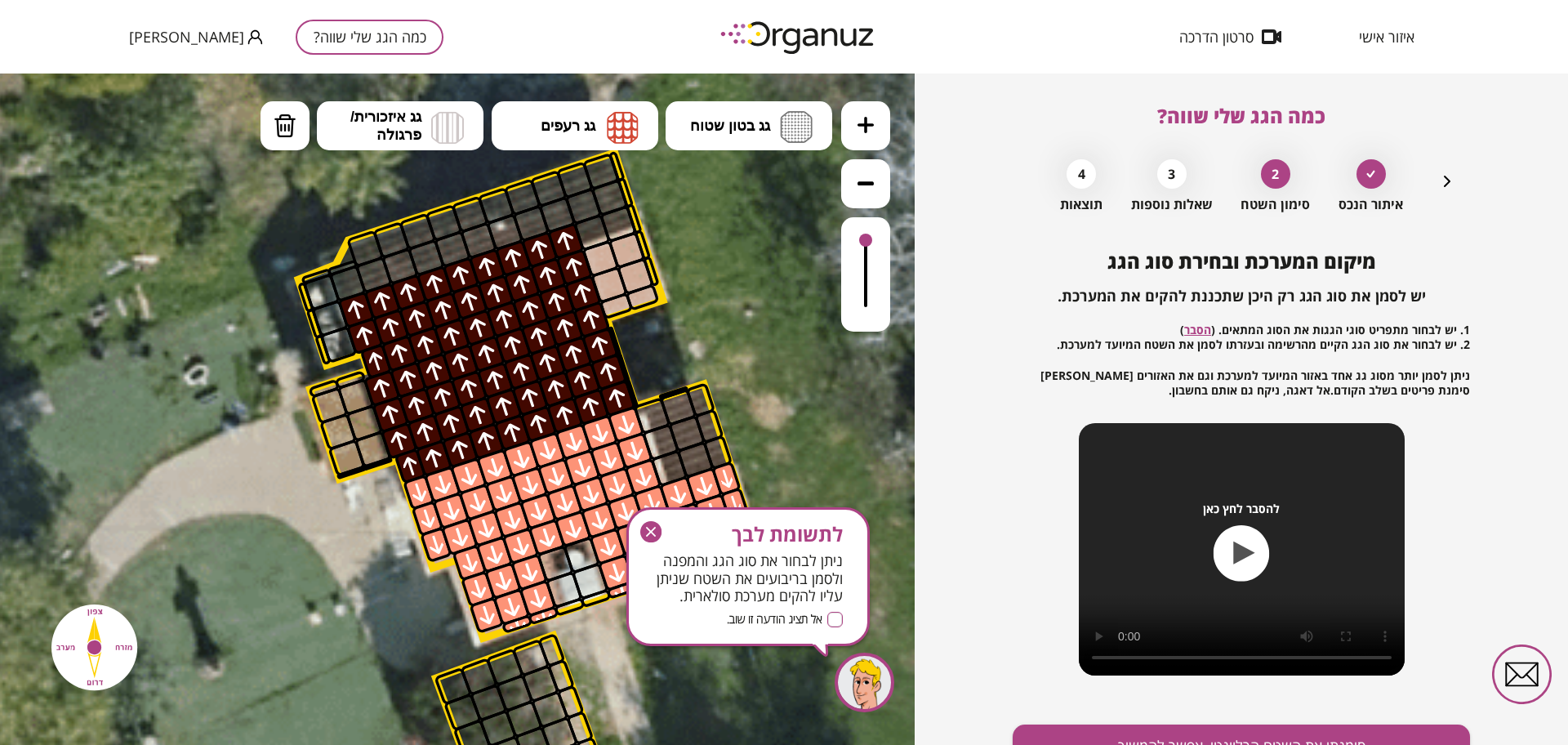
click at [652, 530] on icon "button" at bounding box center [650, 532] width 10 height 10
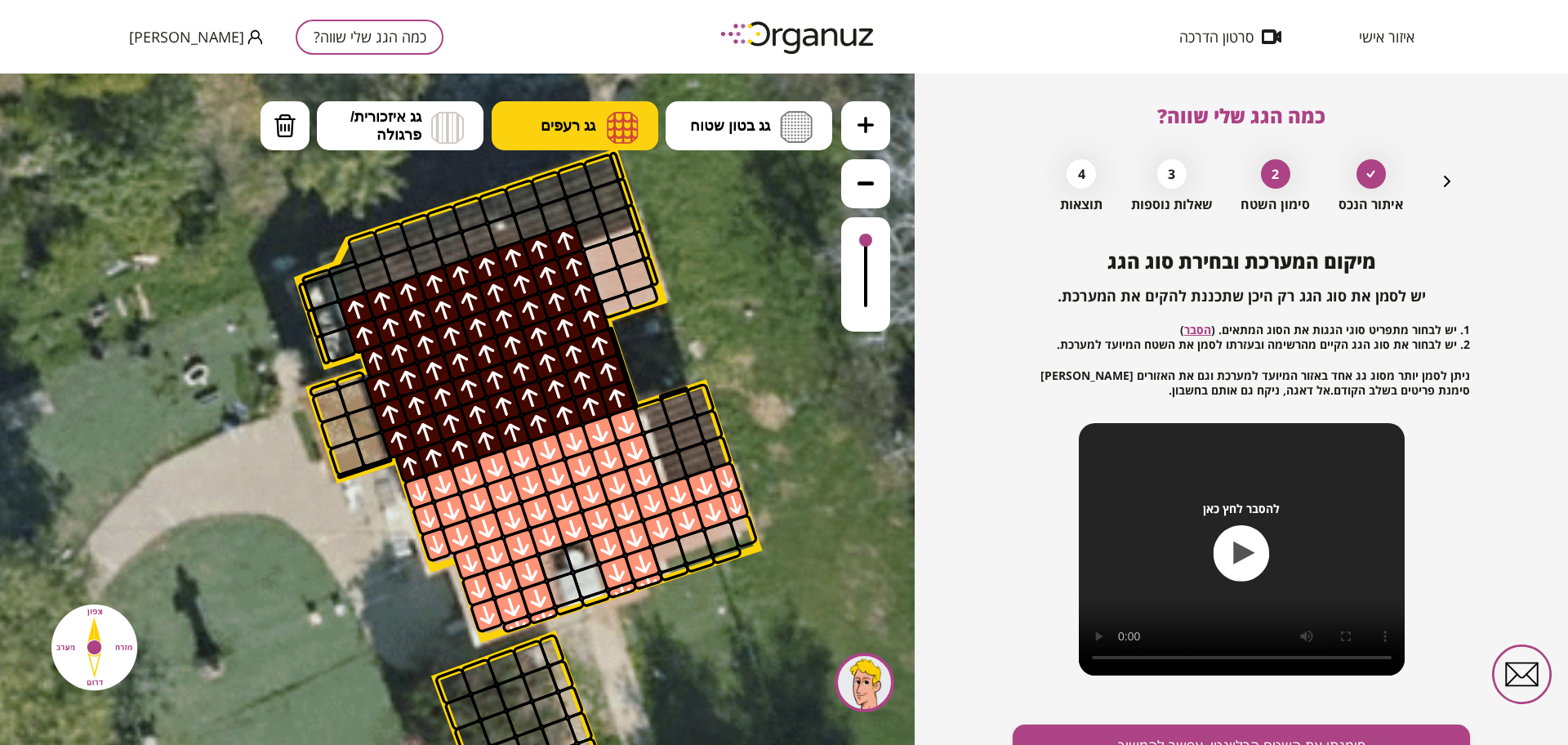
click at [555, 134] on span "גג רעפים" at bounding box center [567, 126] width 54 height 18
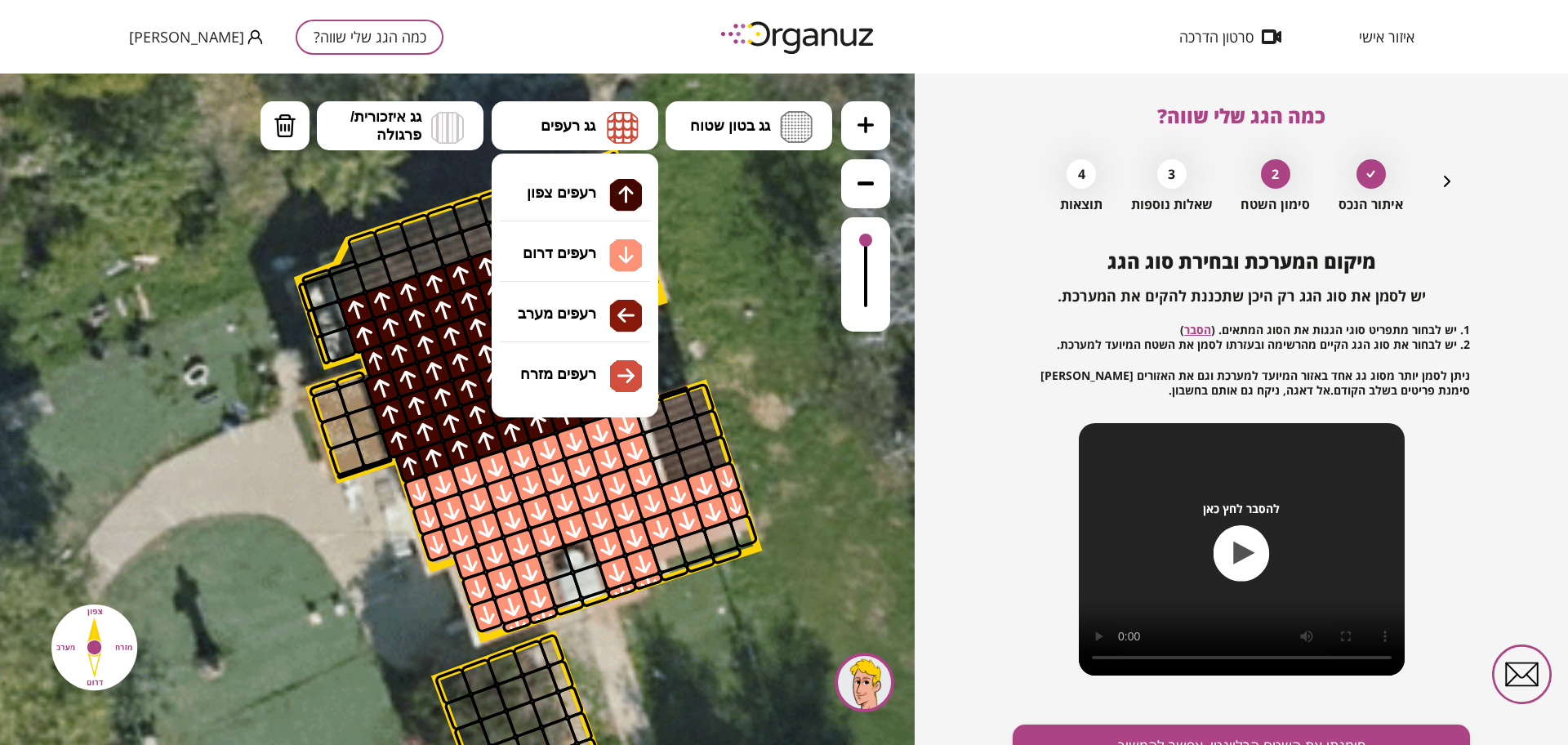
drag, startPoint x: 602, startPoint y: 263, endPoint x: 743, endPoint y: 654, distance: 415.6
click at [603, 263] on div ".st0 { fill: #FFFFFF; } 10" at bounding box center [457, 409] width 914 height 672
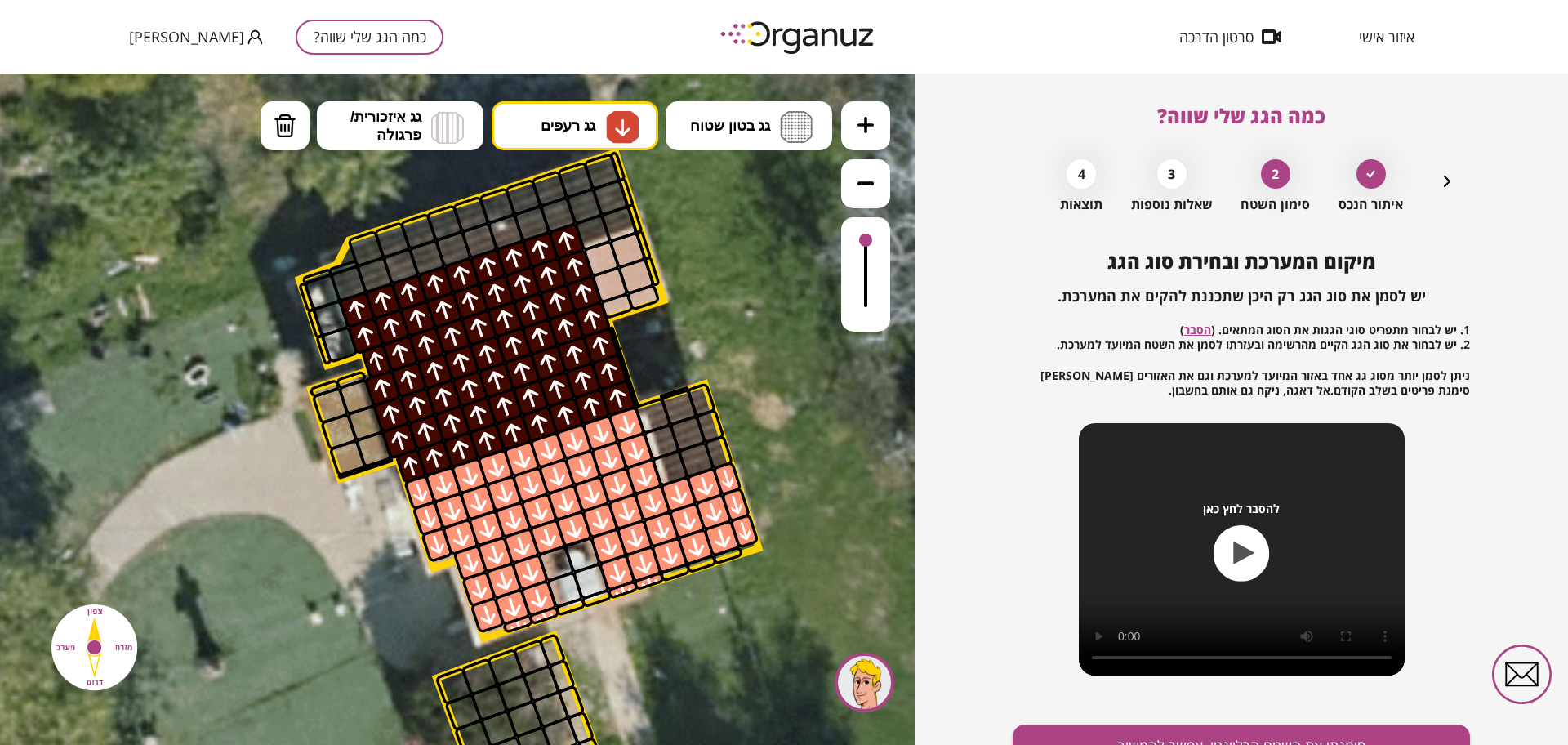
drag, startPoint x: 682, startPoint y: 553, endPoint x: 746, endPoint y: 536, distance: 66.2
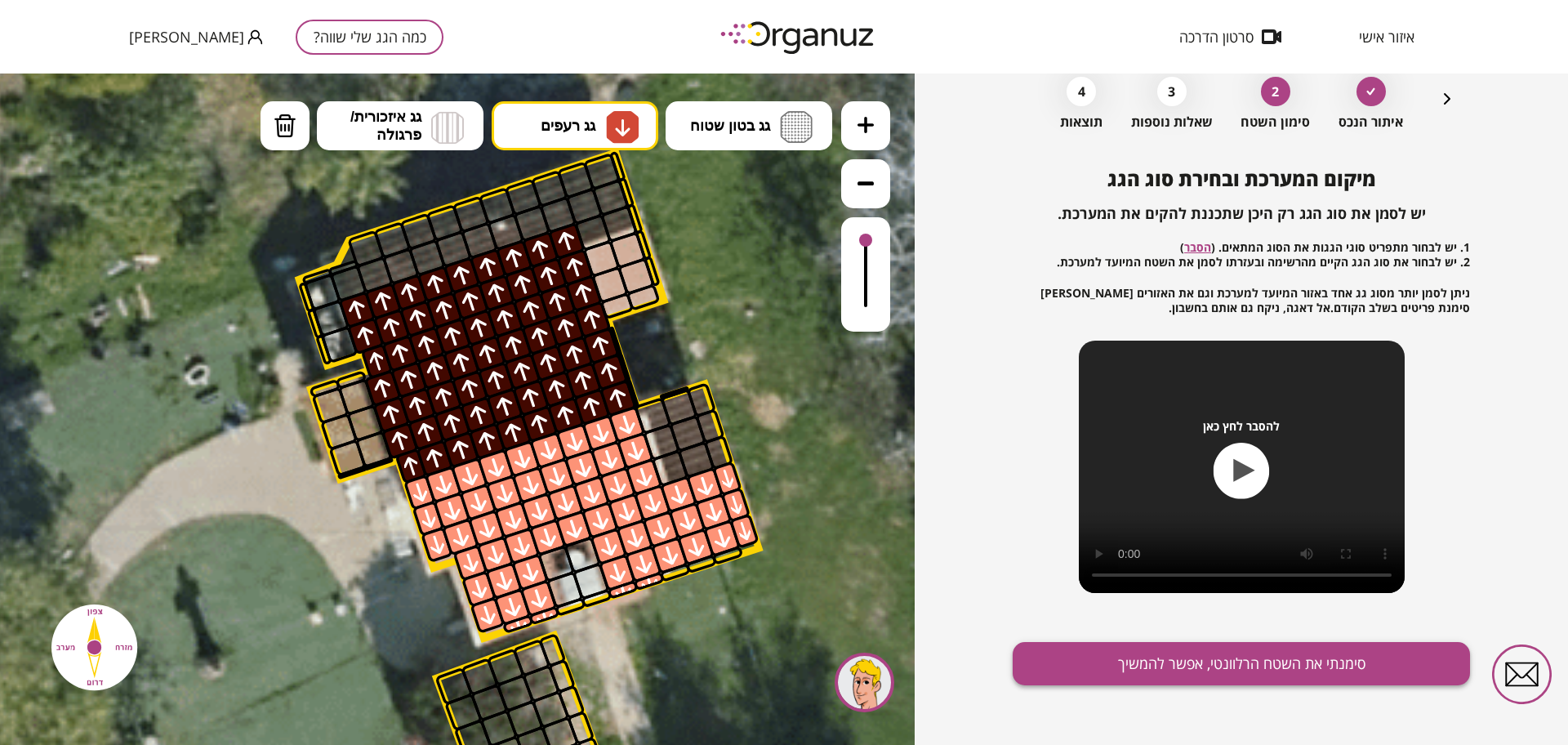
scroll to position [85, 0]
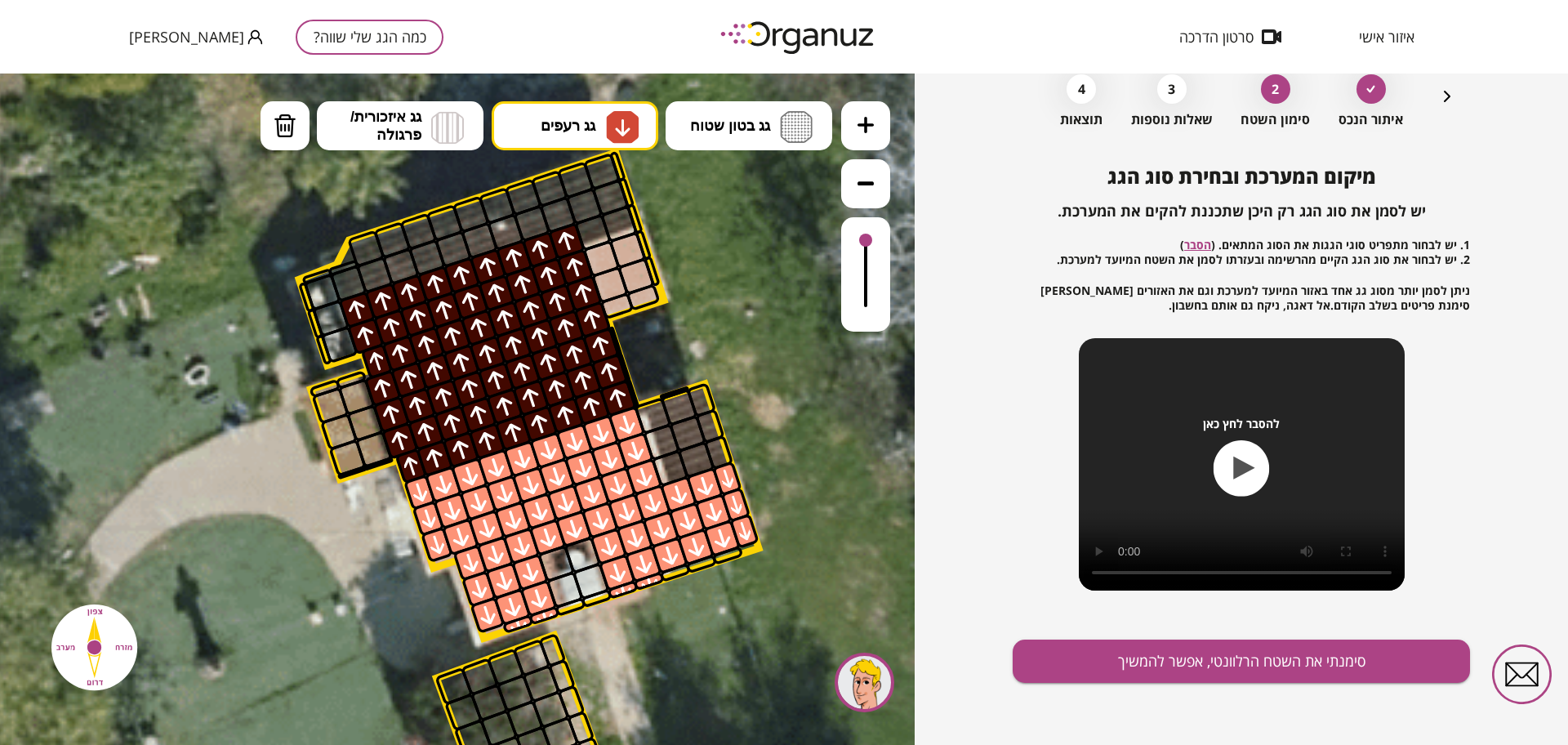
click at [1138, 638] on div "מיקום המערכת ובחירת סוג הגג יש לסמן את סוג הגג רק היכן שתכננת להקים את המערכת. …" at bounding box center [1241, 455] width 457 height 580
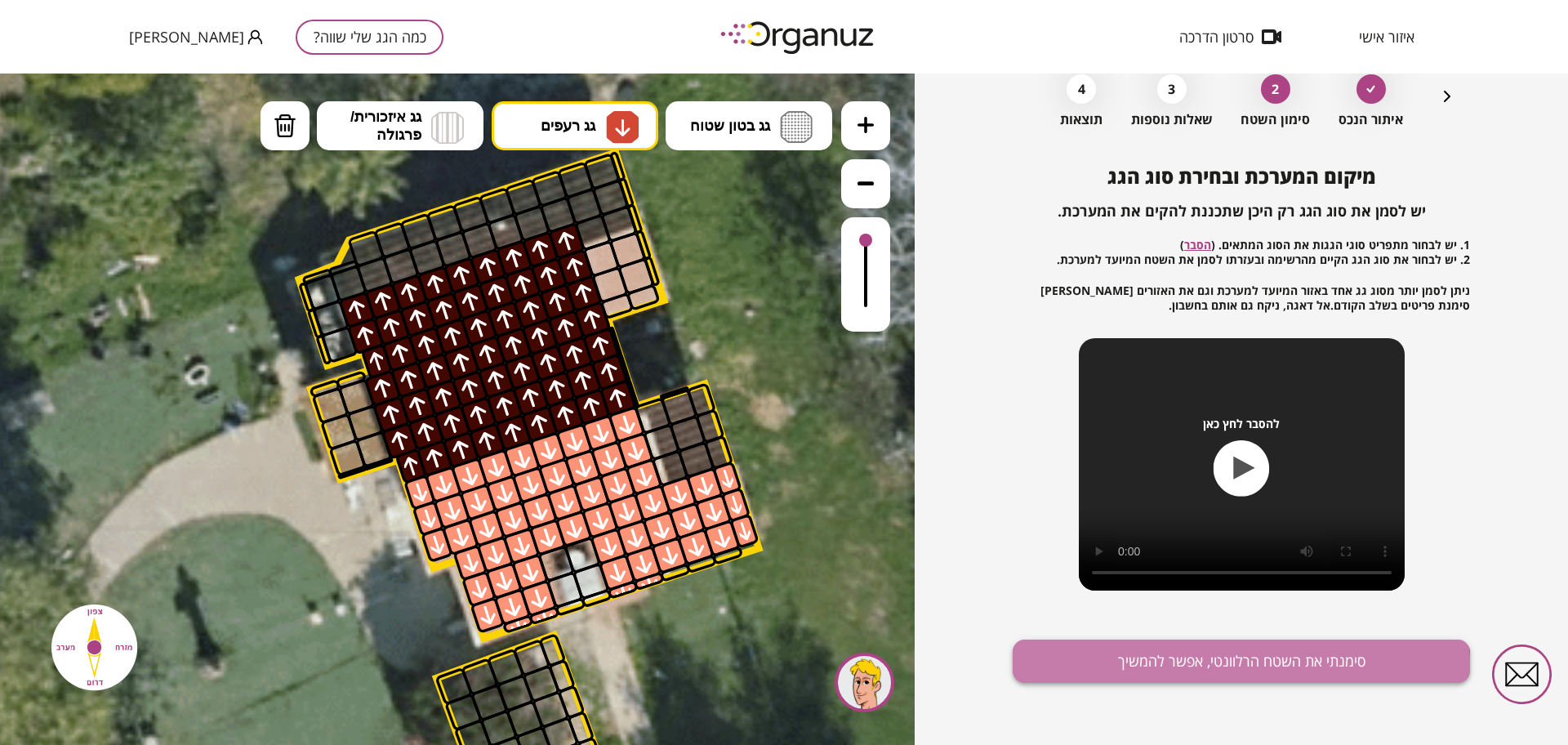
click at [1164, 679] on button "סימנתי את השטח הרלוונטי, אפשר להמשיך" at bounding box center [1241, 661] width 457 height 43
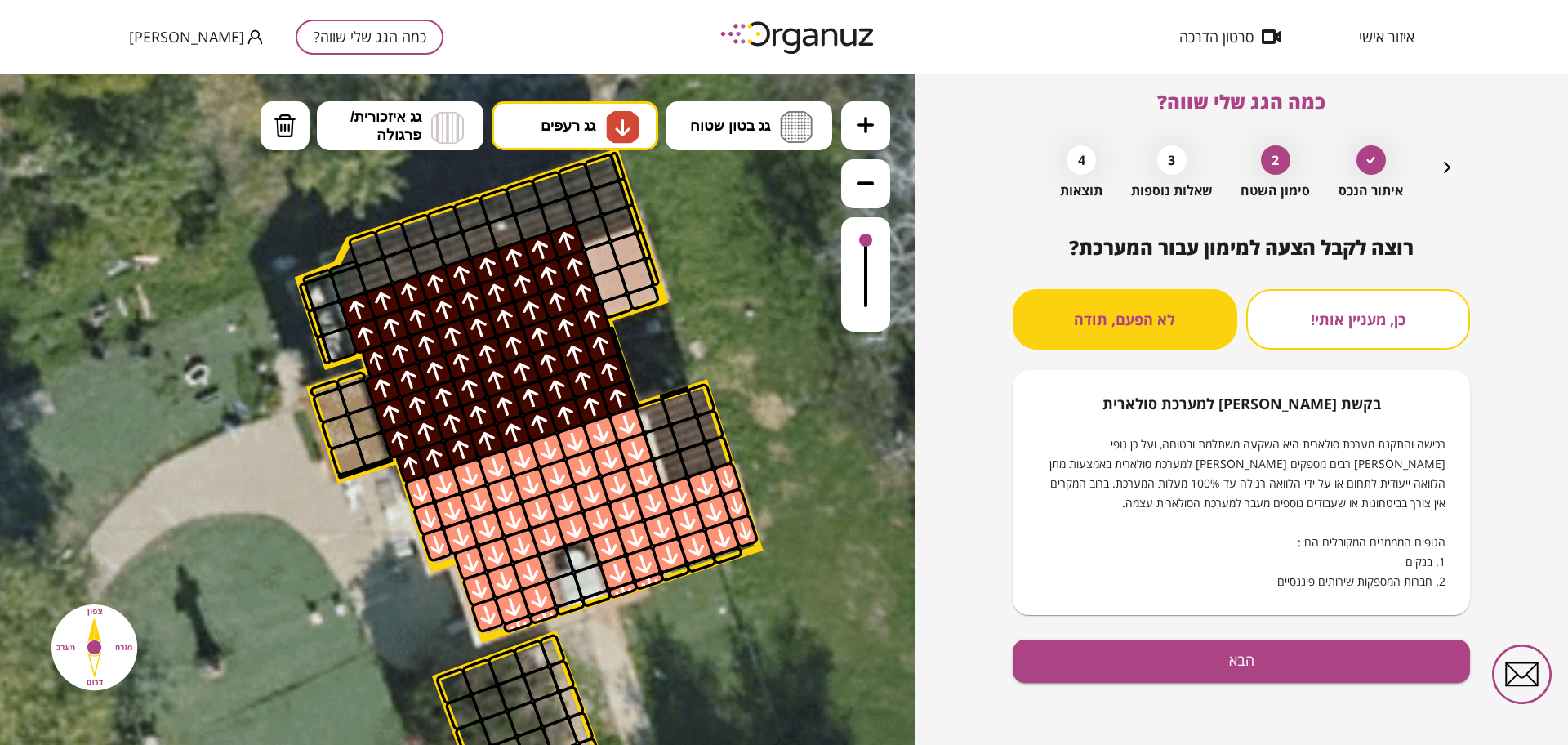
scroll to position [14, 0]
click at [1172, 663] on button "הבא" at bounding box center [1241, 661] width 457 height 43
click at [1401, 284] on div "רוצה לקבל הצעה למימון עבור המערכת? כן, מעניין אותי! לא הפעם, תודה בקשת [PERSON_…" at bounding box center [1241, 425] width 457 height 379
click at [1428, 169] on div "איתור הנכס סימון השטח 3 שאלות נוספות 4 תוצאות" at bounding box center [1241, 168] width 431 height 62
click at [1480, 141] on div "כמה הגג שלי שווה? איתור הנכס סימון השטח 3 שאלות נוספות 4 תוצאות רוצה לקבל הצעה …" at bounding box center [1241, 409] width 654 height 672
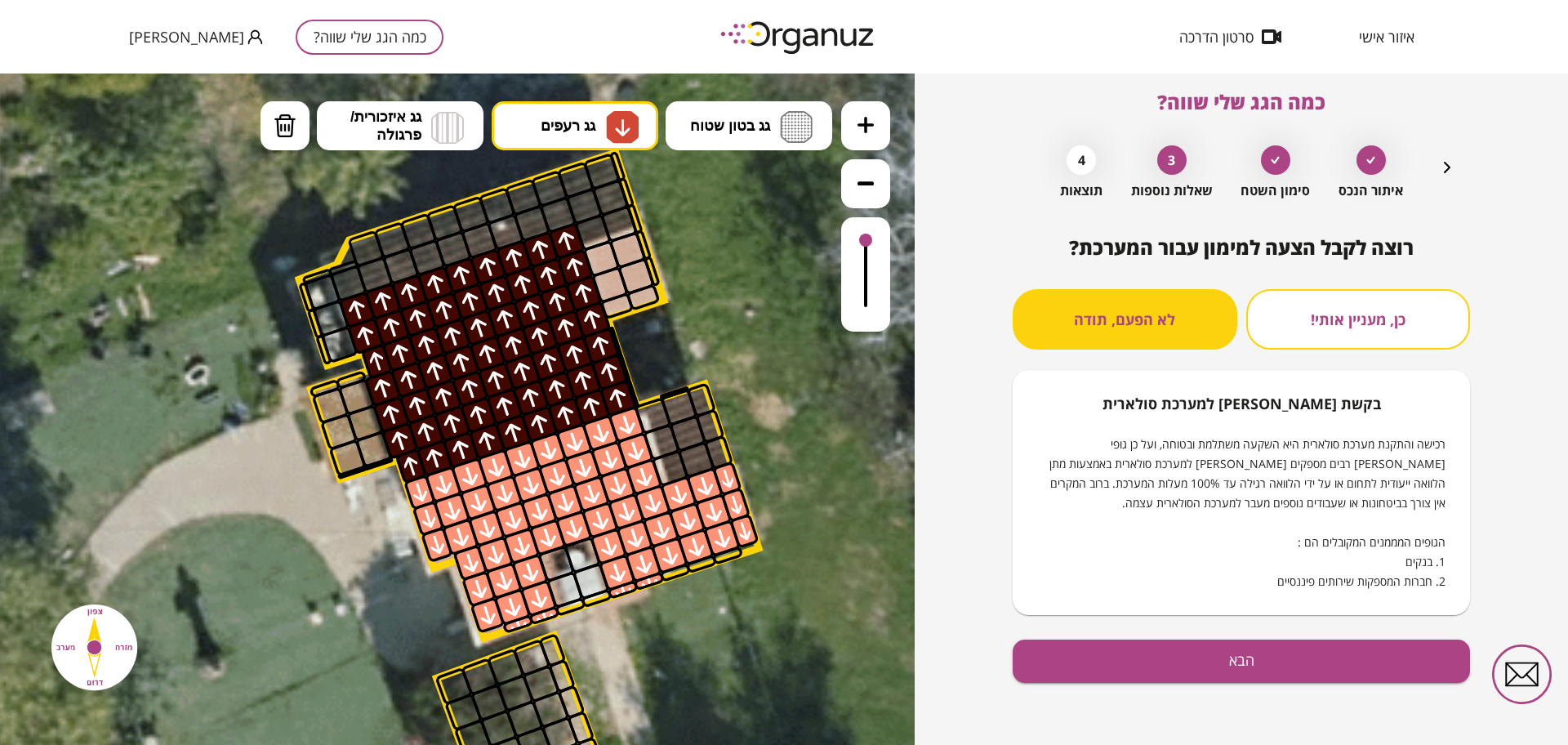
click at [1440, 164] on icon "button" at bounding box center [1447, 167] width 20 height 20
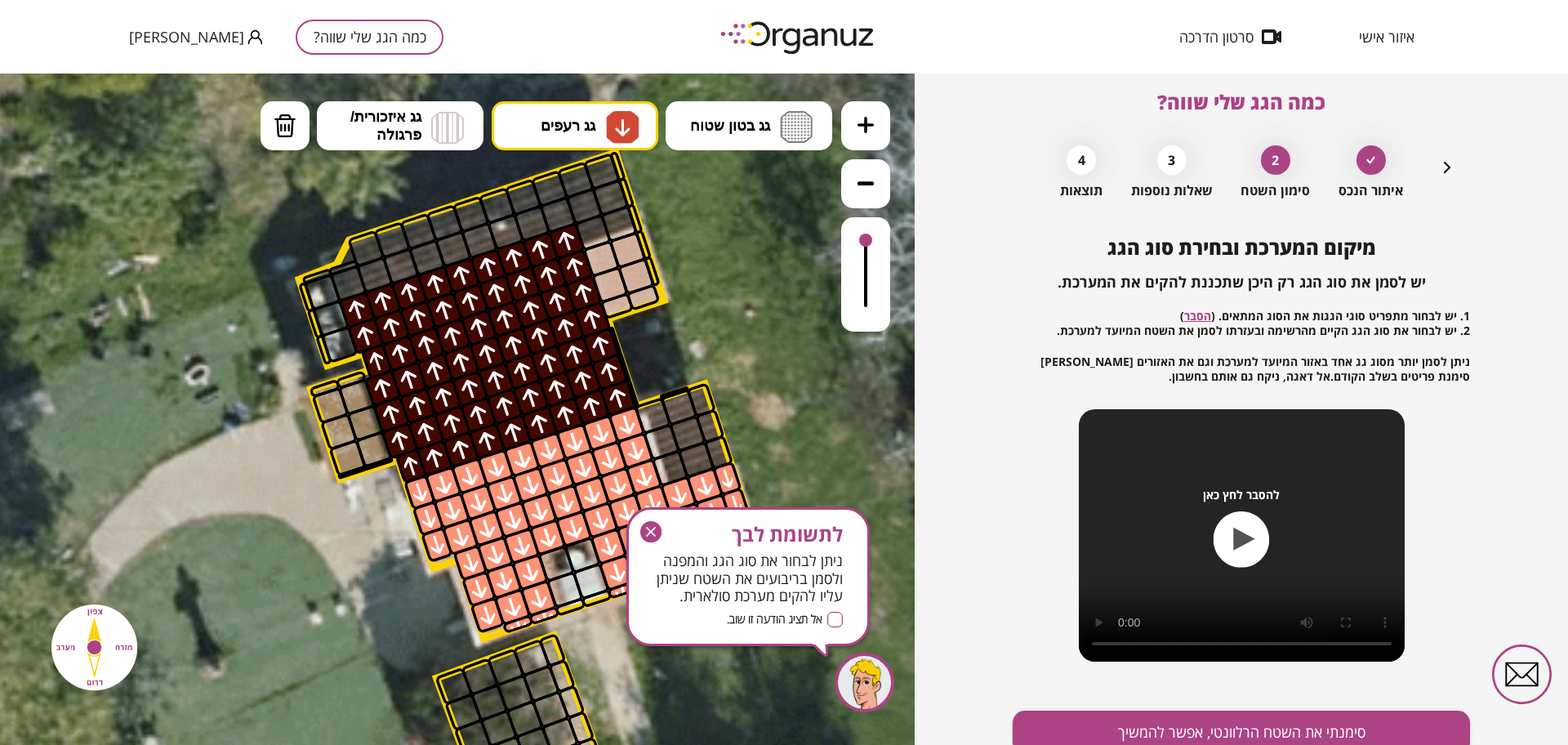
click at [1255, 706] on div "מיקום המערכת ובחירת סוג הגג יש לסמן את סוג הגג רק היכן שתכננת להקים את המערכת. …" at bounding box center [1241, 525] width 457 height 580
click at [1255, 711] on button "סימנתי את השטח הרלוונטי, אפשר להמשיך" at bounding box center [1241, 732] width 457 height 43
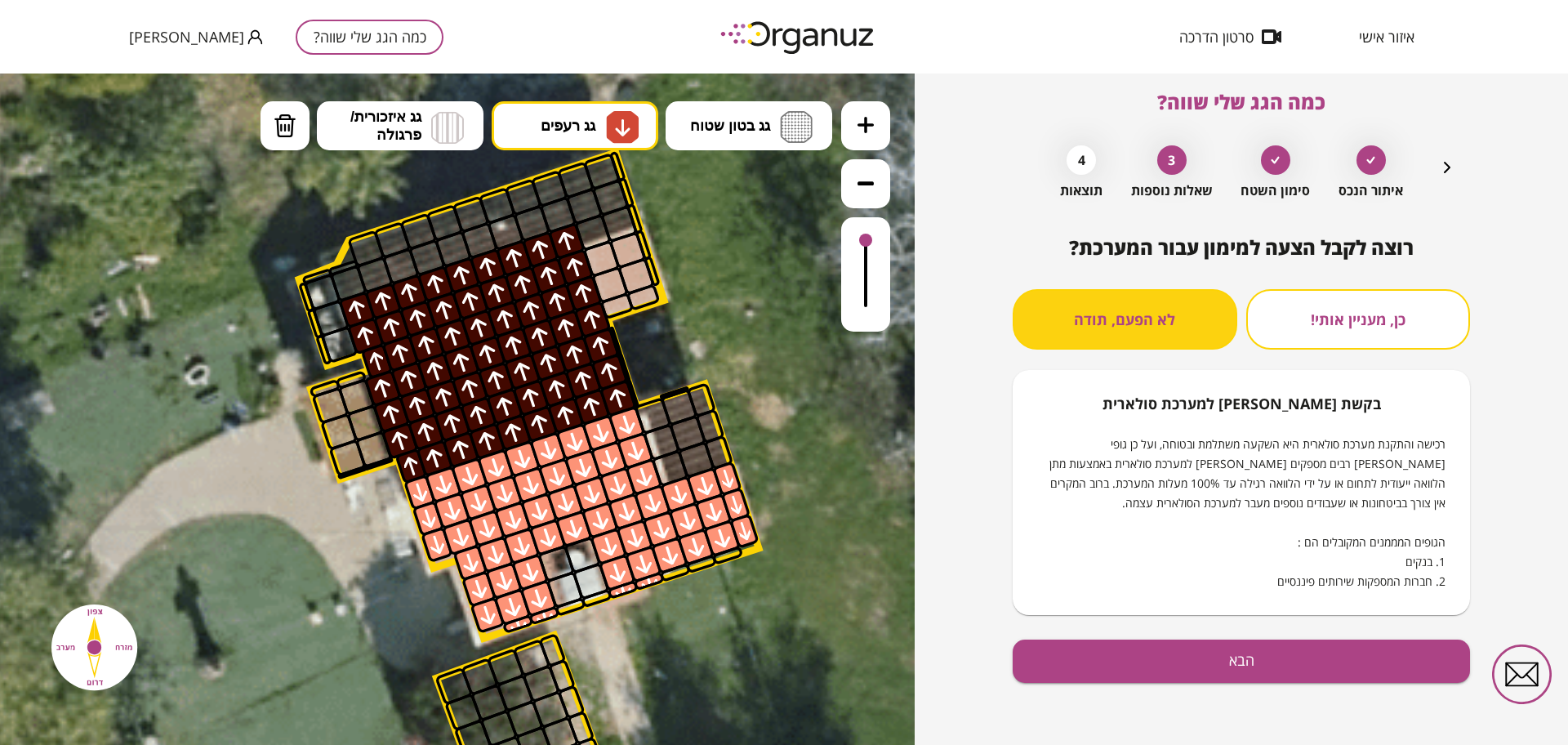
click at [1255, 721] on div "רוצה לקבל הצעה למימון עבור המערכת? כן, מעניין אותי! לא הפעם, תודה בקשת [PERSON_…" at bounding box center [1241, 490] width 457 height 509
click at [1249, 668] on button "הבא" at bounding box center [1241, 661] width 457 height 43
